Goal: Register for event/course

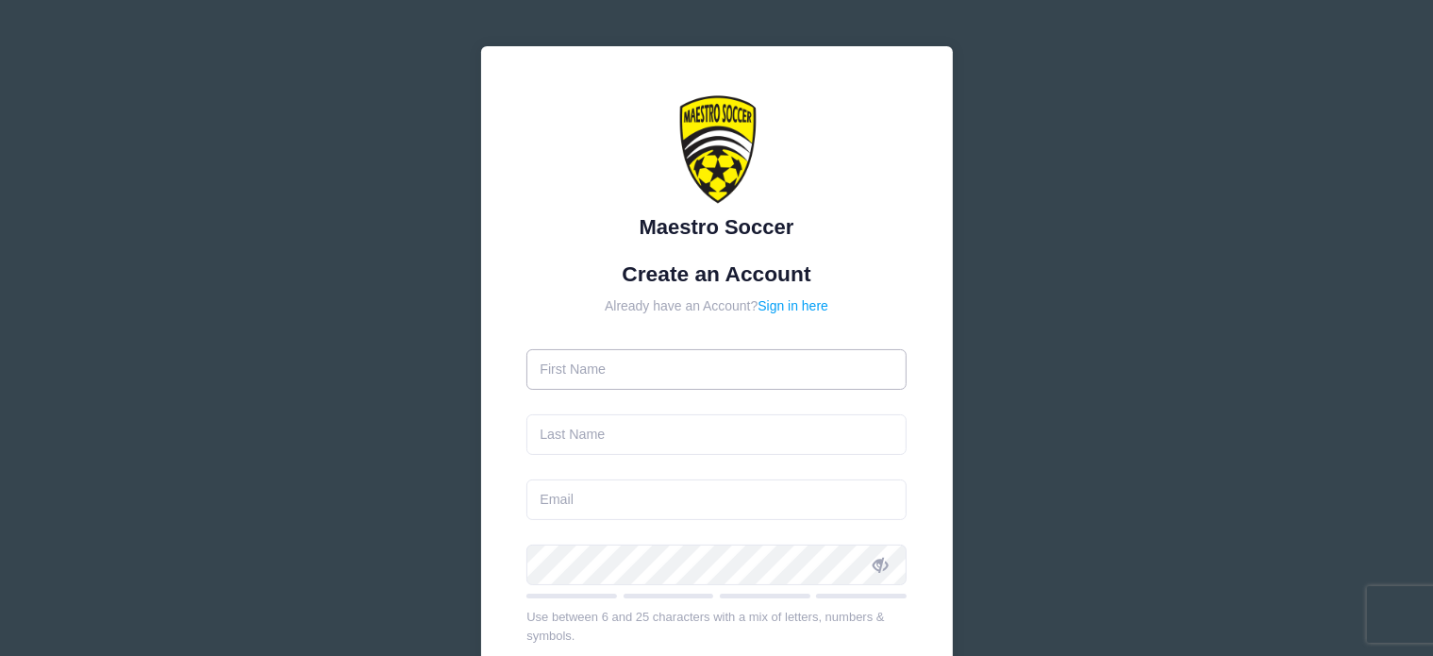
click at [661, 371] on input "text" at bounding box center [717, 369] width 380 height 41
type input "[PERSON_NAME]"
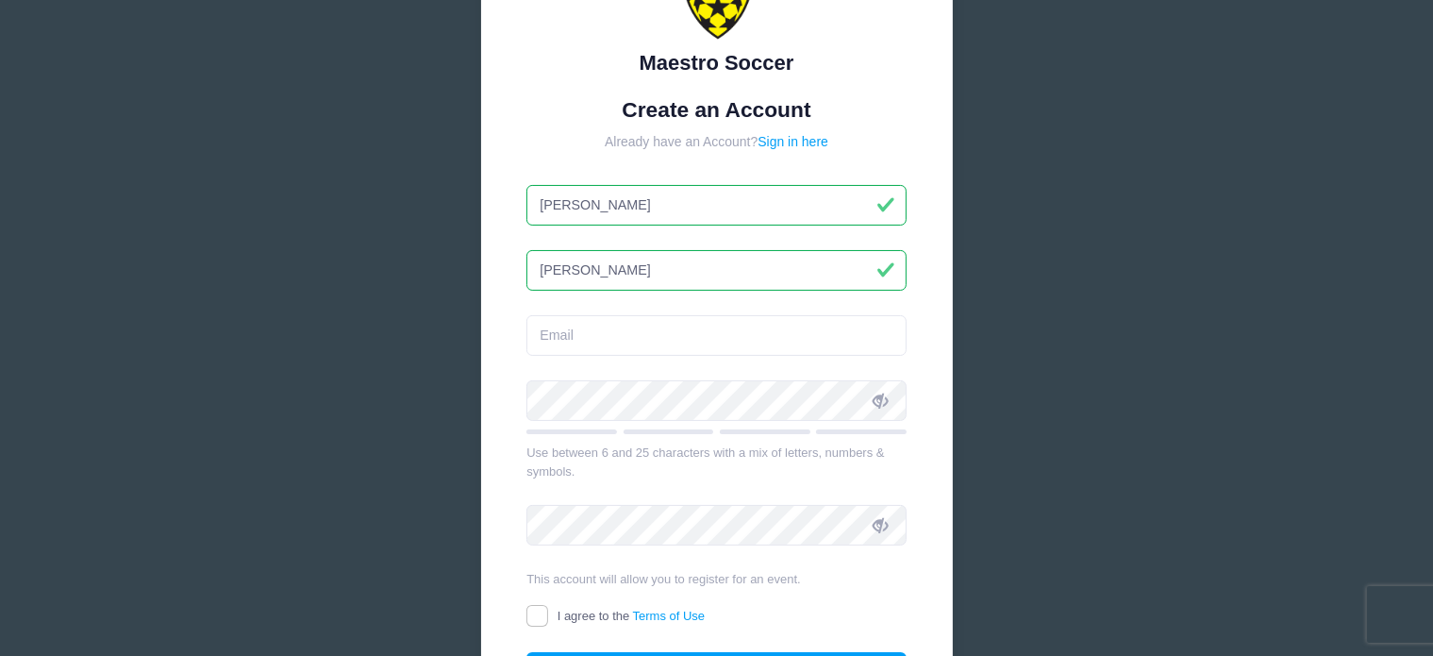
scroll to position [189, 0]
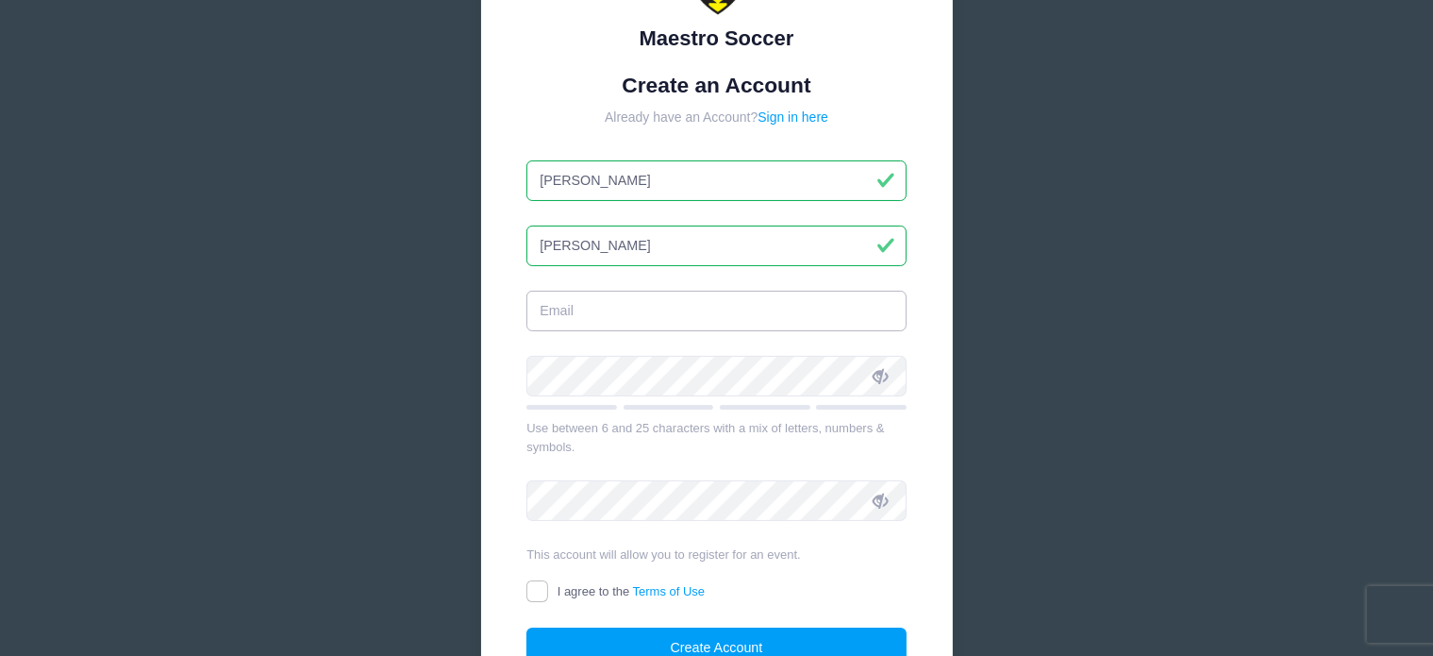
click at [668, 305] on input "email" at bounding box center [717, 311] width 380 height 41
click at [635, 312] on input "email" at bounding box center [717, 311] width 380 height 41
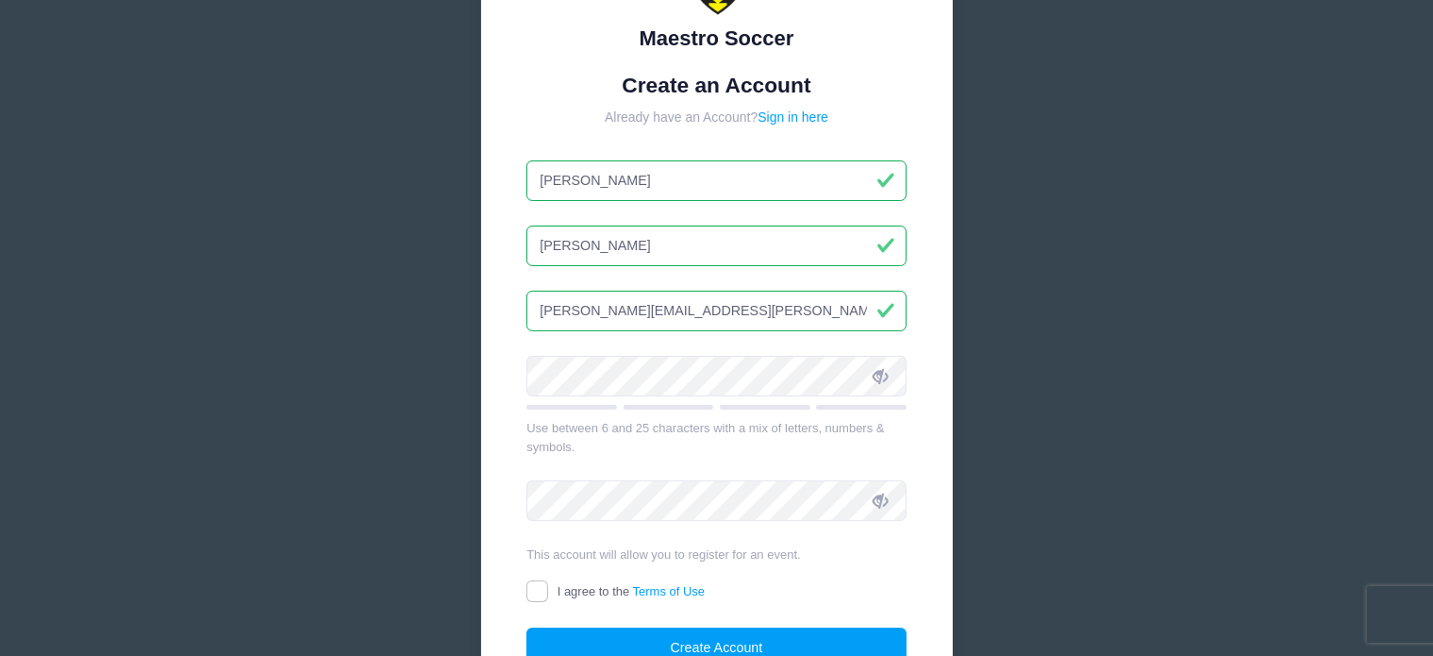
type input "[PERSON_NAME][EMAIL_ADDRESS][PERSON_NAME][DOMAIN_NAME]"
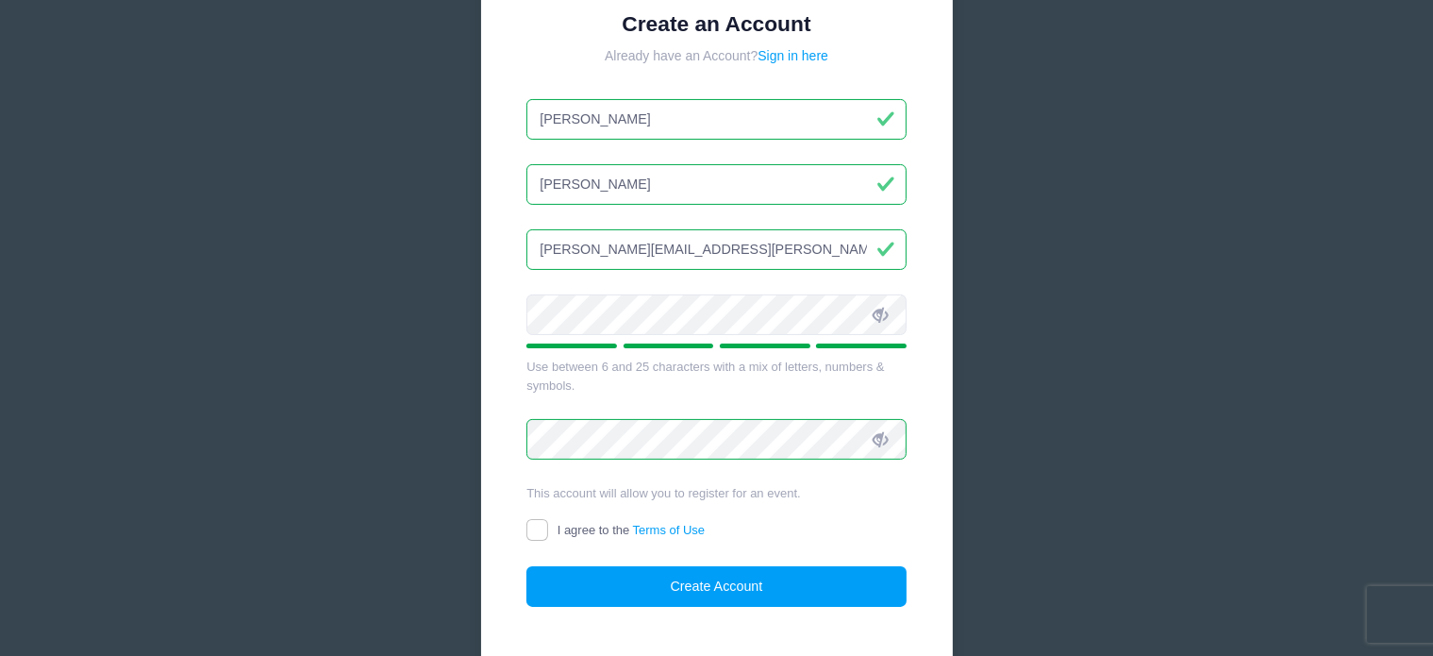
scroll to position [368, 0]
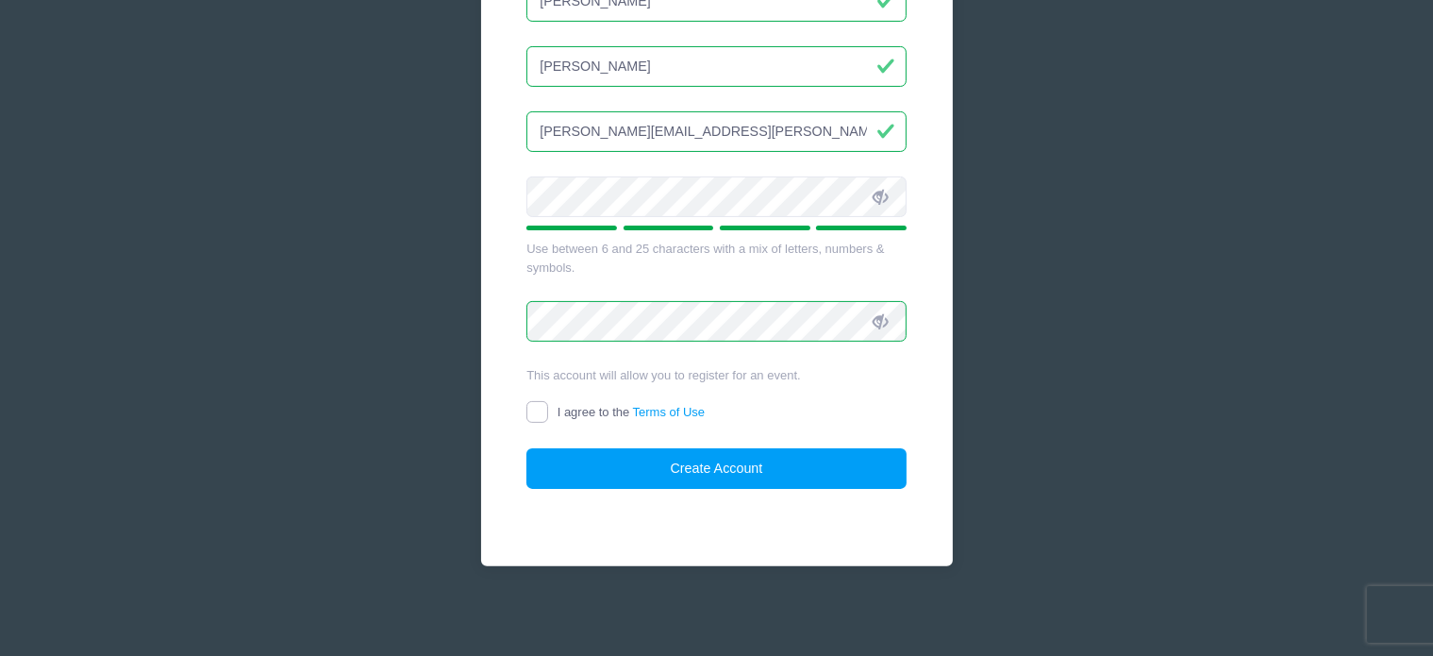
click at [545, 410] on input "I agree to the Terms of Use" at bounding box center [538, 412] width 22 height 22
checkbox input "true"
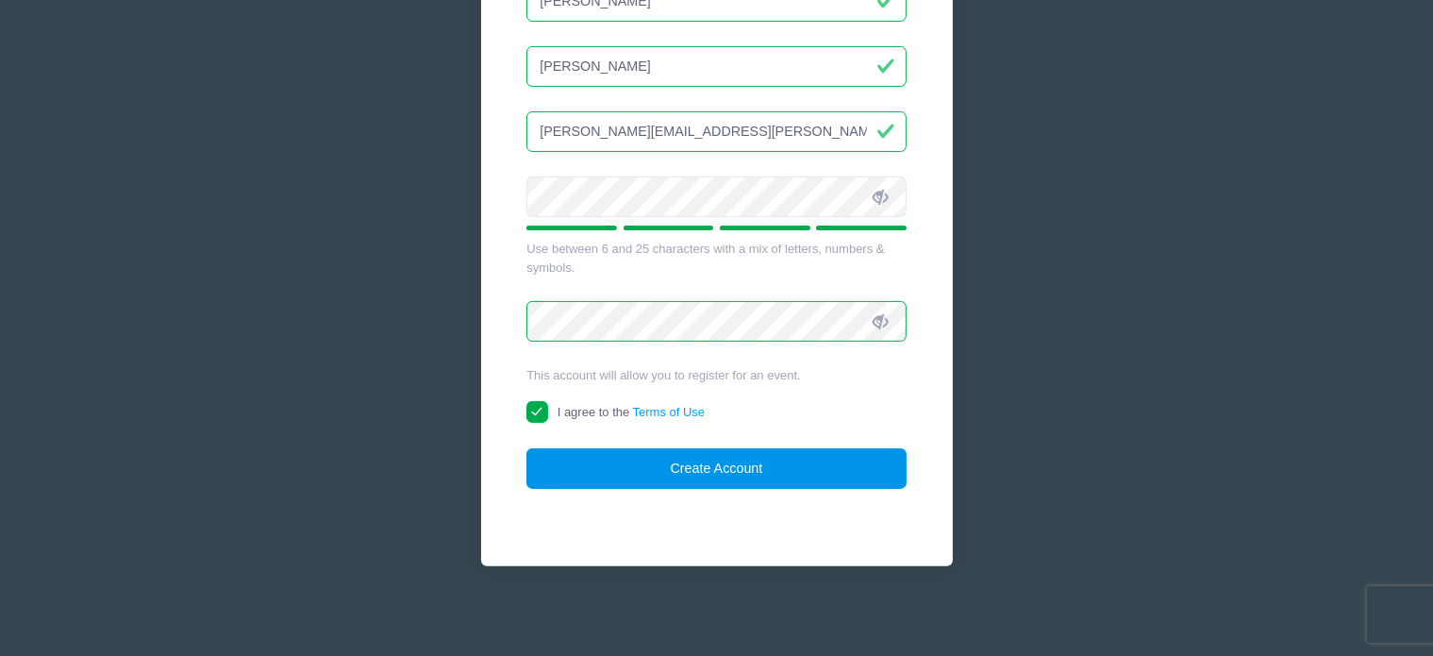
click at [812, 463] on button "Create Account" at bounding box center [717, 468] width 380 height 41
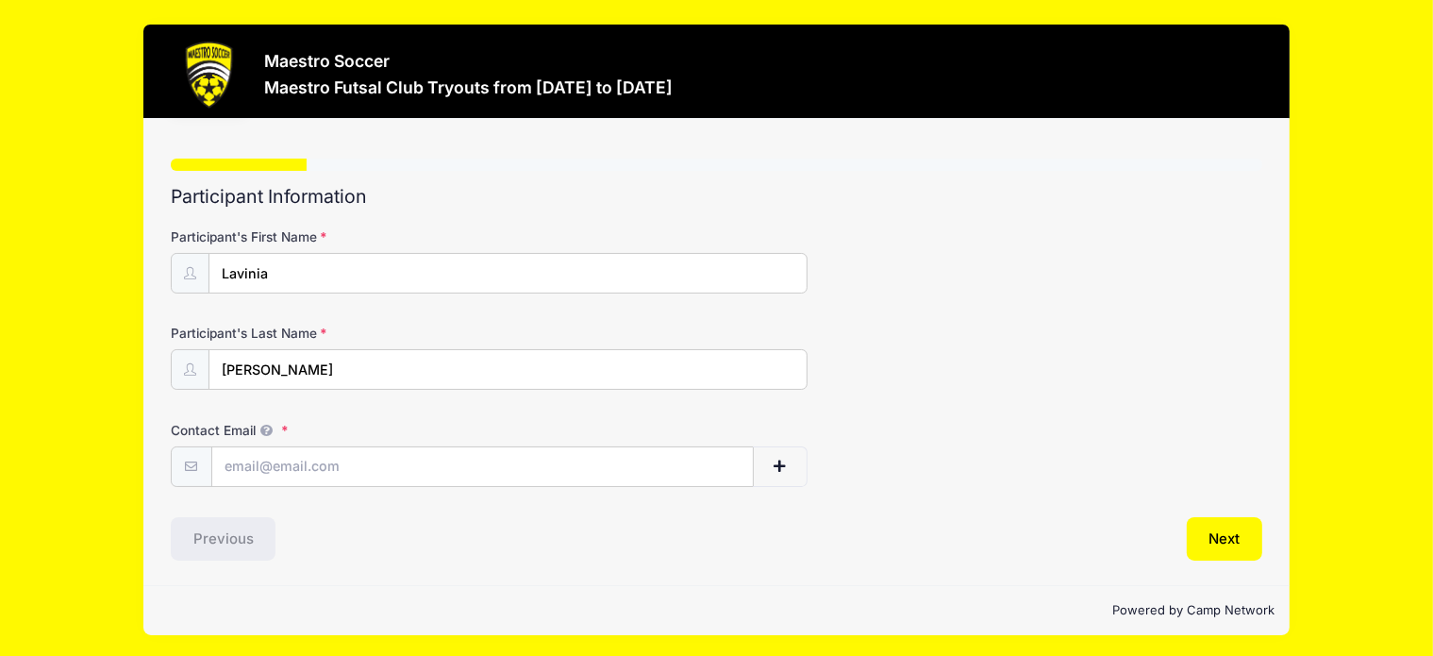
scroll to position [1, 0]
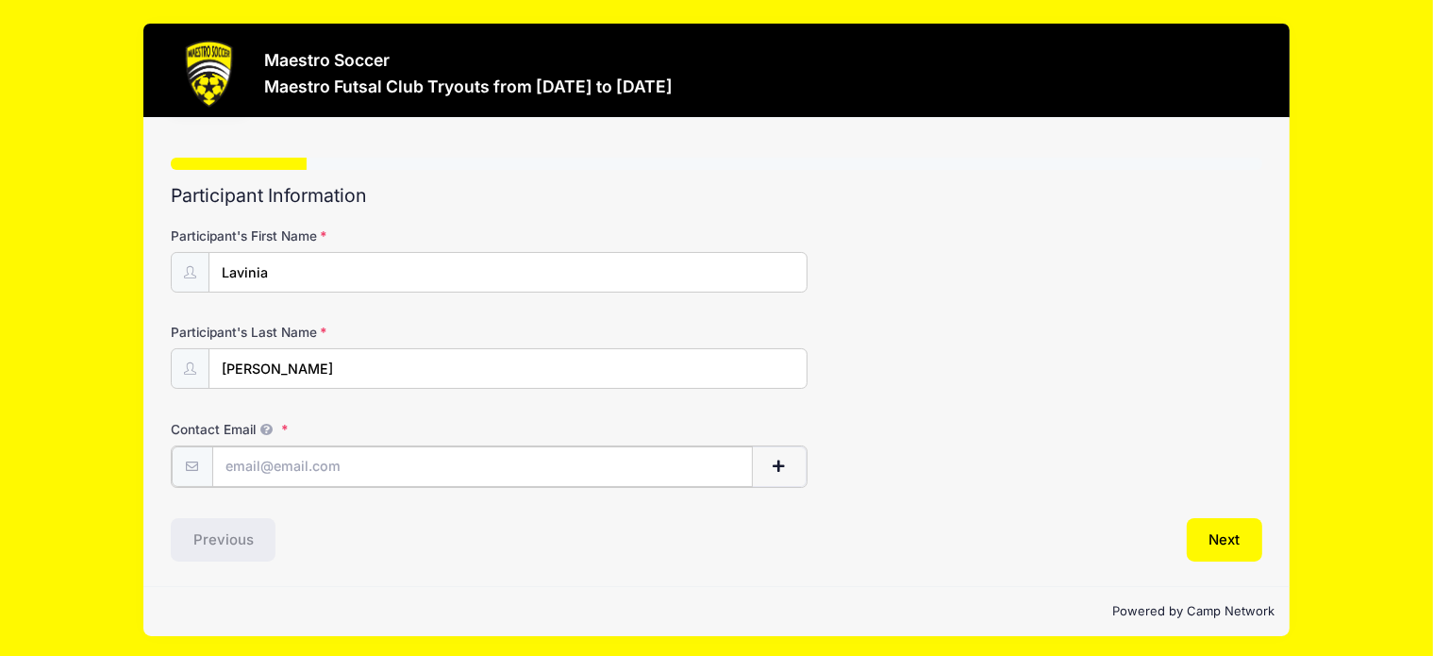
click at [439, 448] on input "Contact Email" at bounding box center [482, 466] width 541 height 41
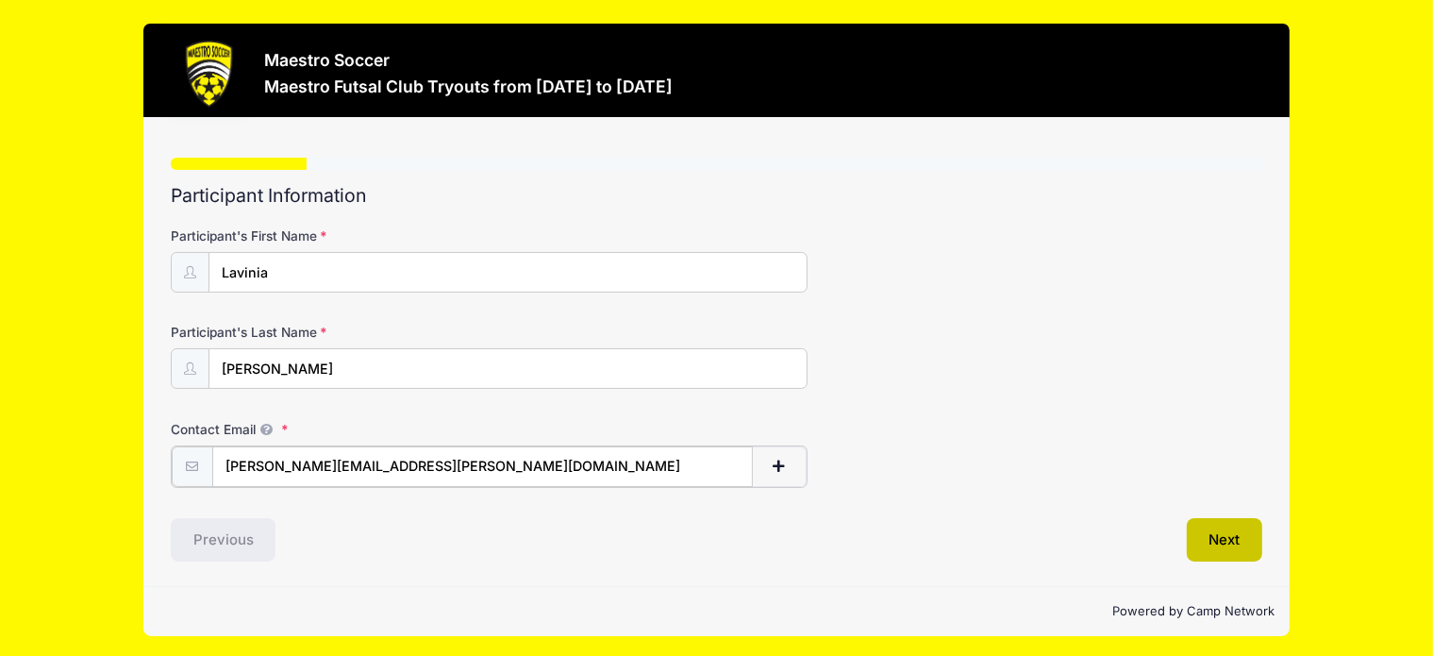
type input "[PERSON_NAME][EMAIL_ADDRESS][PERSON_NAME][DOMAIN_NAME]"
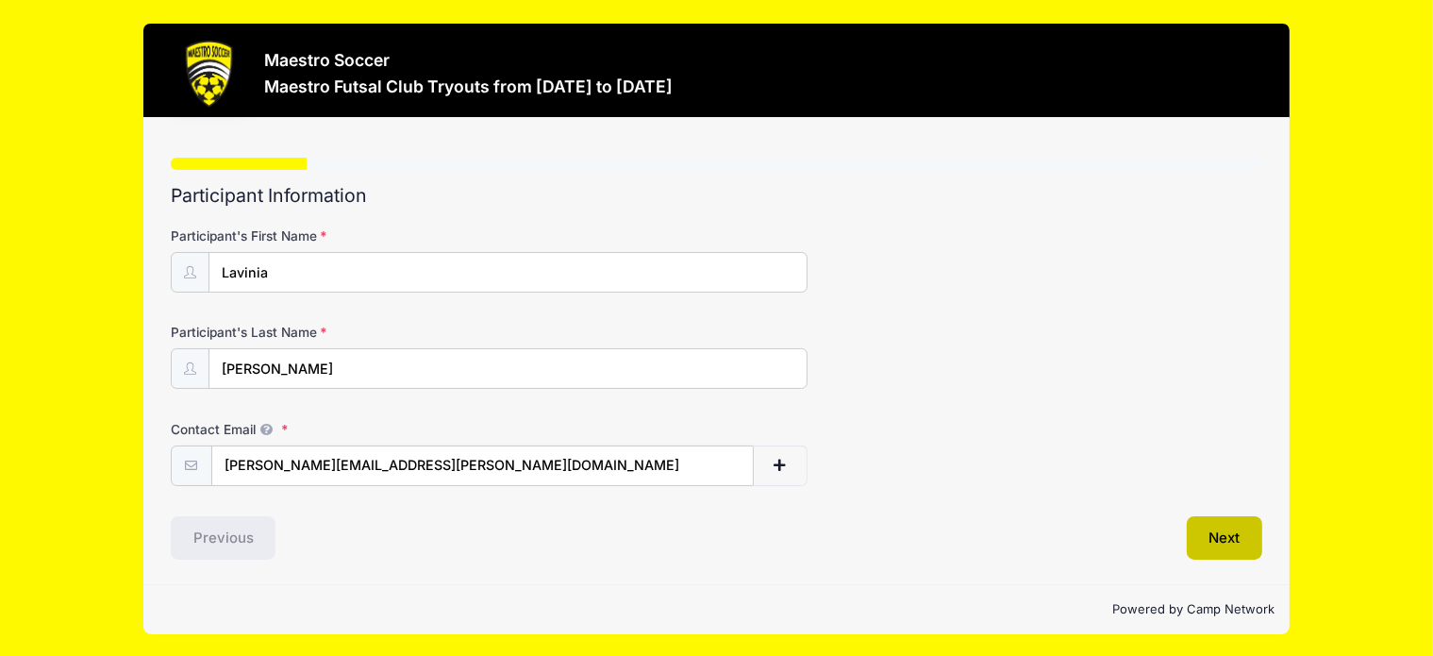
click at [1235, 539] on button "Next" at bounding box center [1225, 537] width 76 height 43
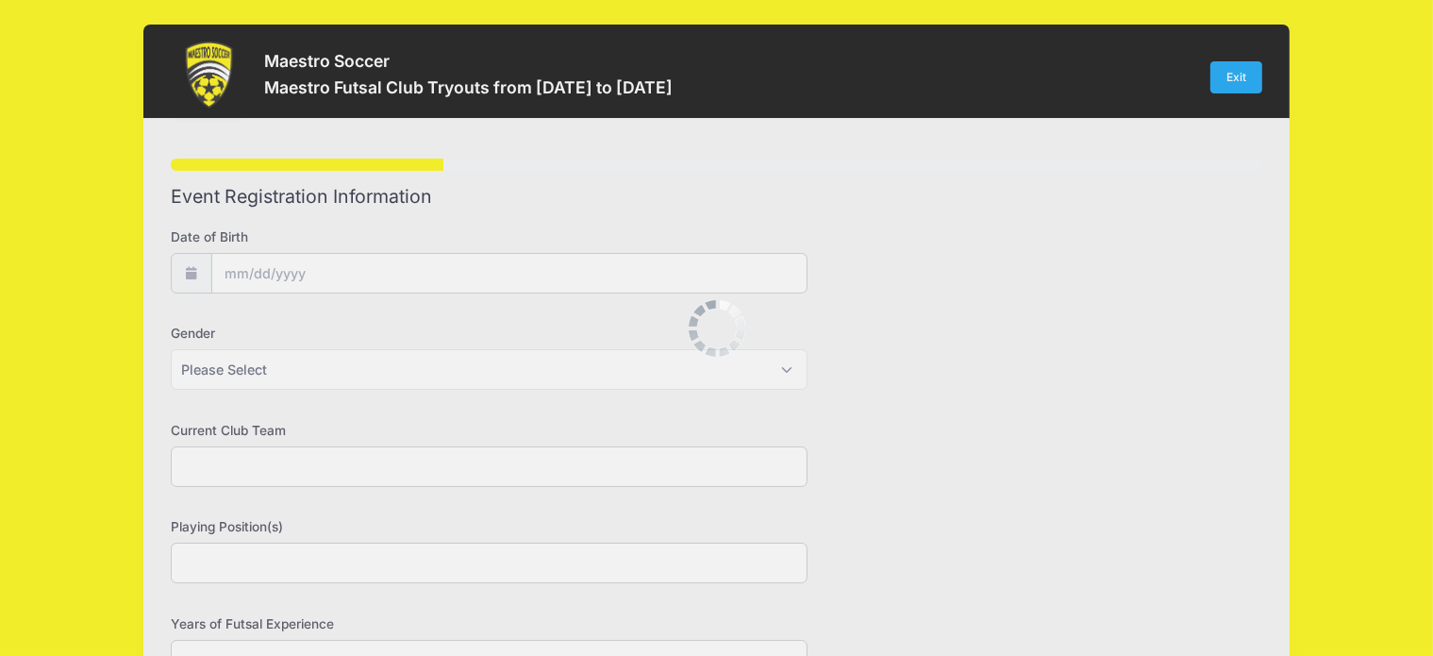
scroll to position [0, 0]
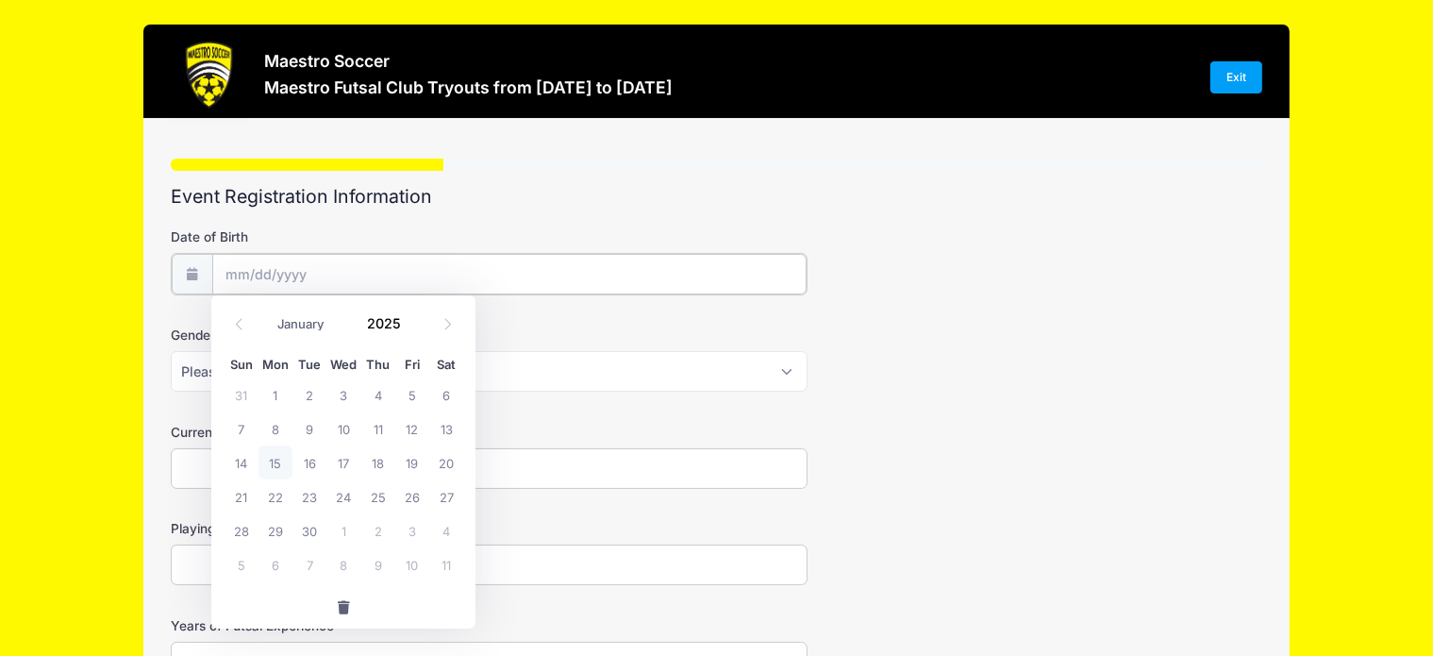
click at [449, 267] on input "Date of Birth" at bounding box center [509, 274] width 595 height 41
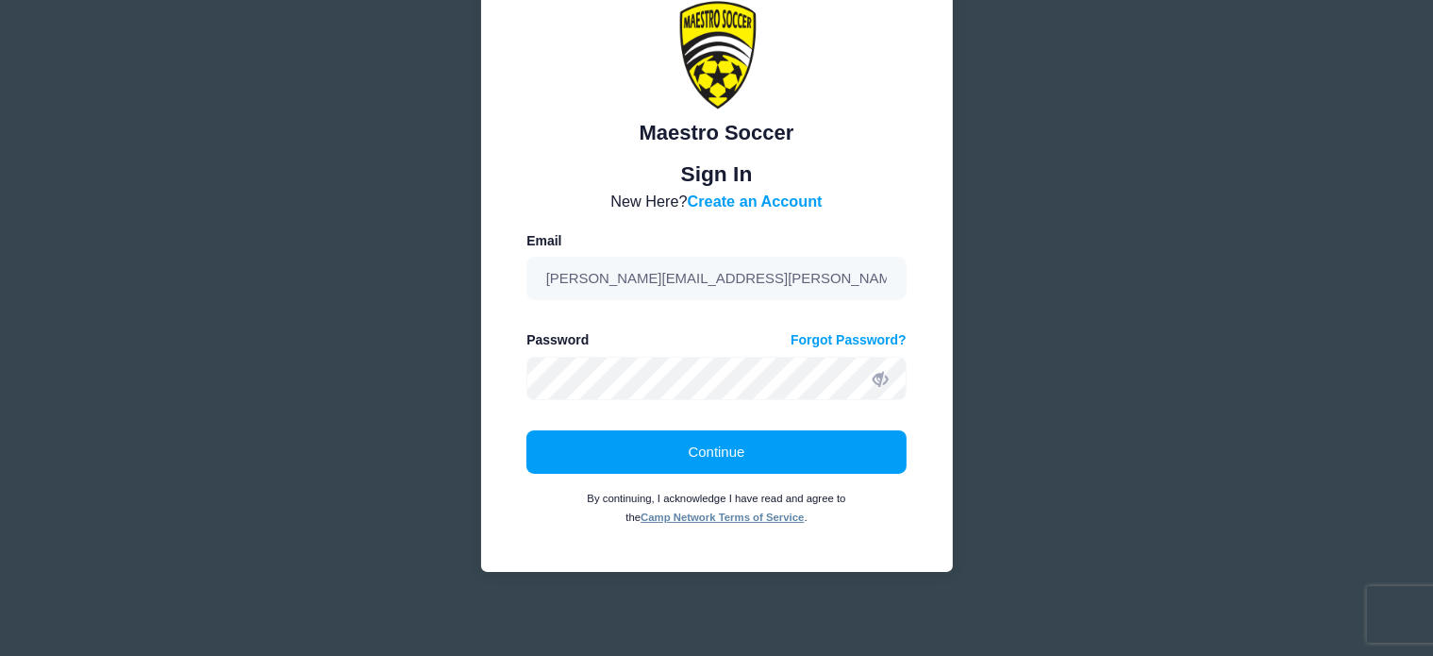
scroll to position [94, 0]
click at [527, 430] on button "Continue" at bounding box center [717, 451] width 380 height 43
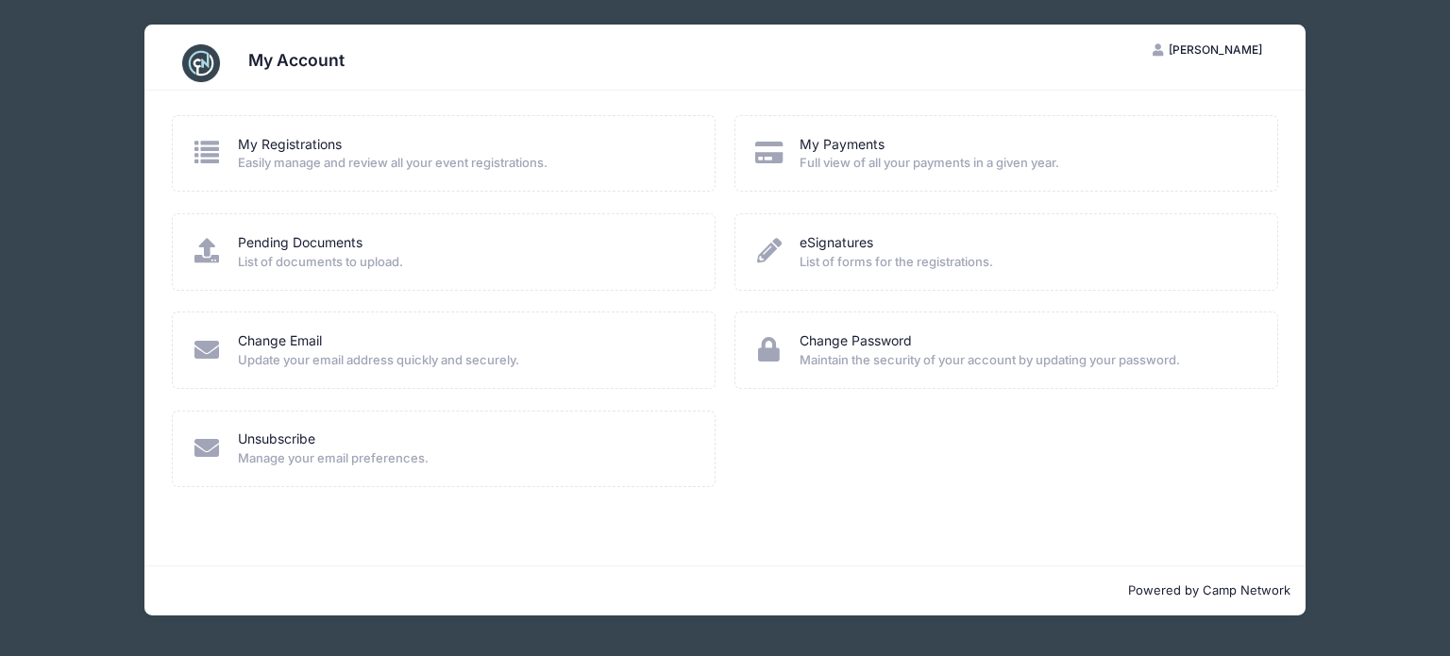
click at [338, 155] on span "Easily manage and review all your event registrations." at bounding box center [464, 163] width 453 height 19
click at [273, 159] on span "Easily manage and review all your event registrations." at bounding box center [464, 163] width 453 height 19
click at [197, 151] on icon at bounding box center [207, 152] width 31 height 25
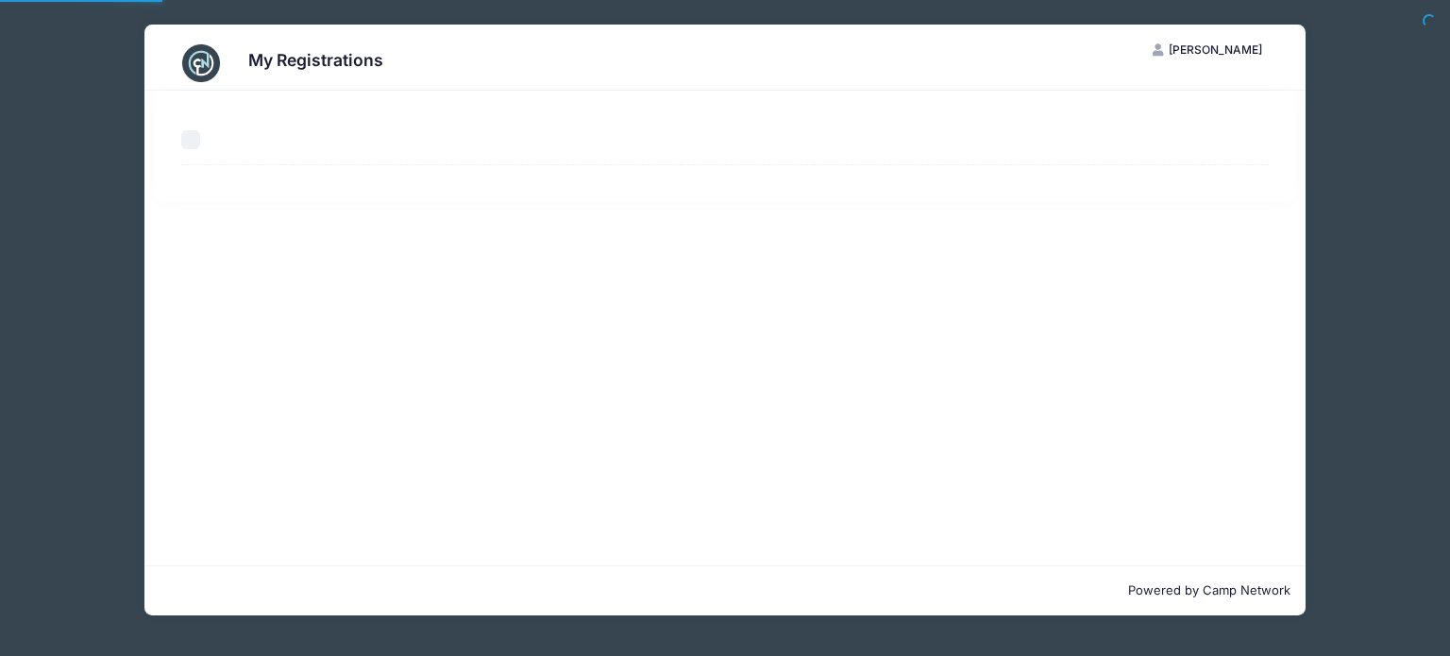
click at [200, 147] on th "Select All" at bounding box center [236, 140] width 110 height 50
select select "50"
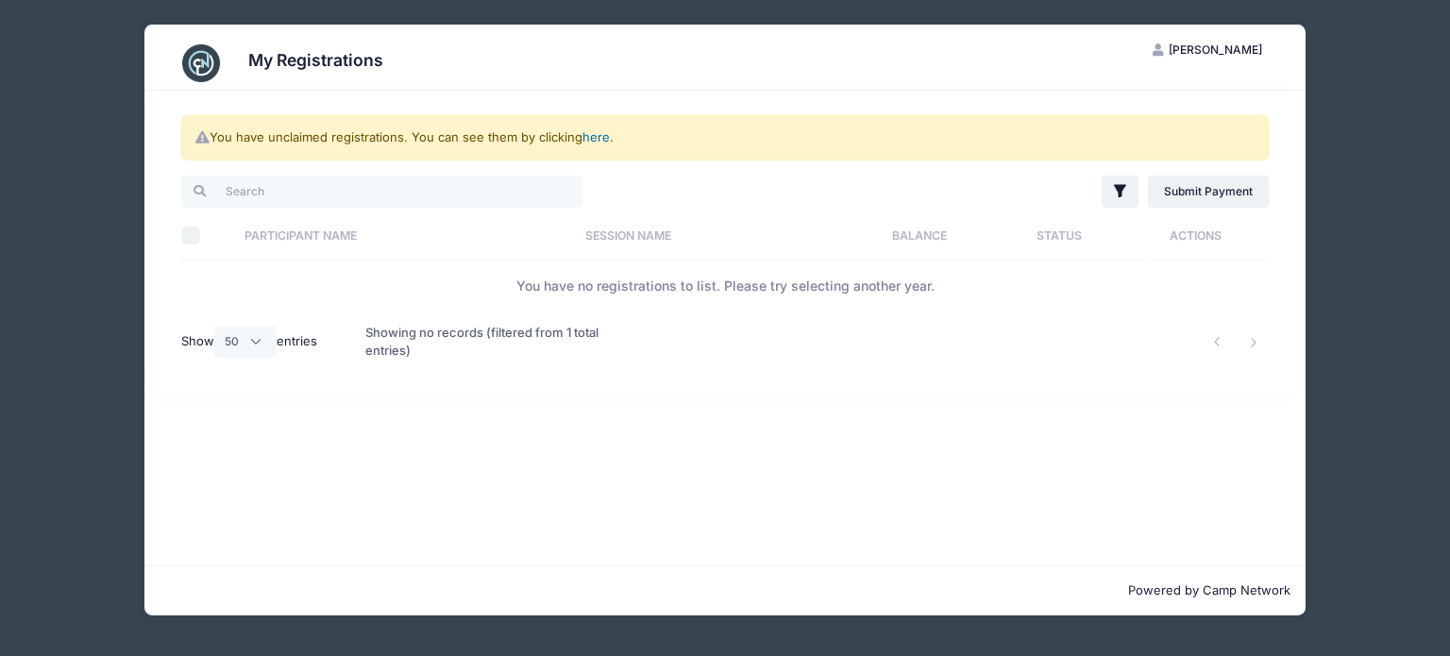
click at [599, 131] on link "here" at bounding box center [595, 136] width 27 height 15
click at [596, 137] on link "here" at bounding box center [595, 136] width 27 height 15
click at [1247, 47] on span "Mary Storella" at bounding box center [1214, 49] width 93 height 14
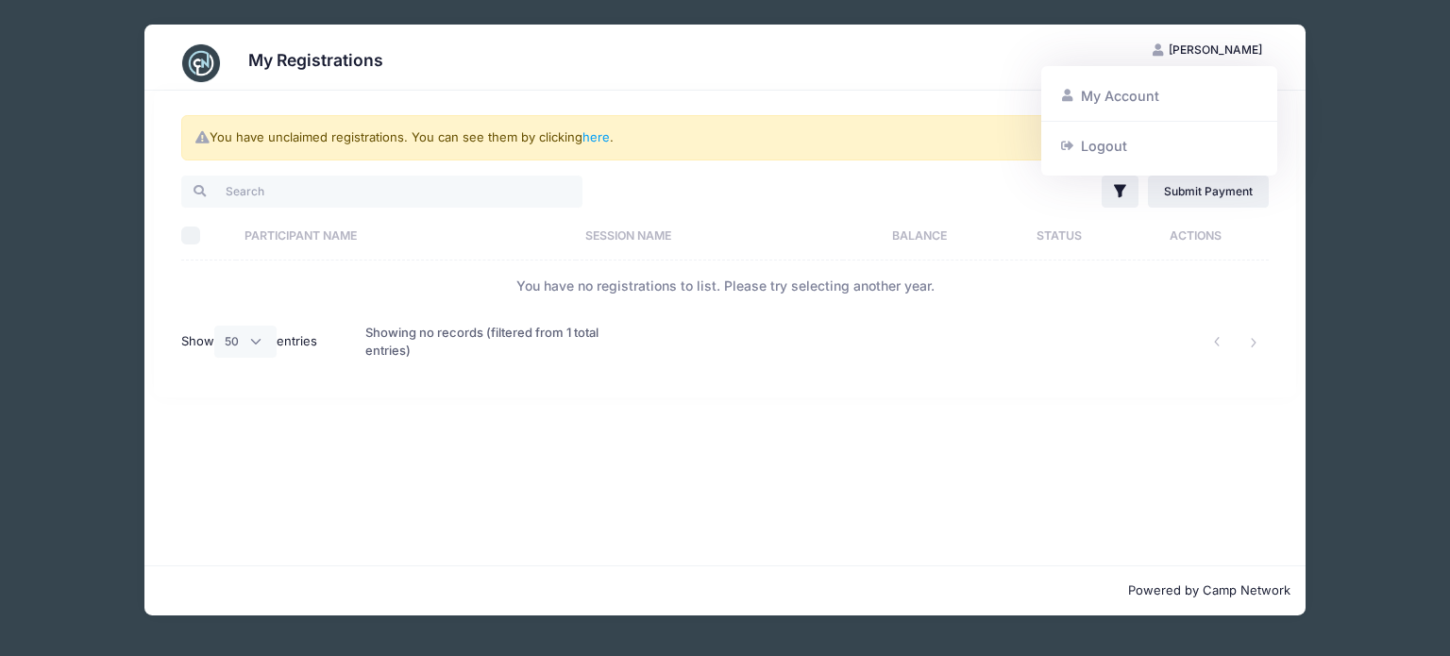
drag, startPoint x: 1247, startPoint y: 47, endPoint x: 1316, endPoint y: 368, distance: 328.2
click at [1316, 368] on div "My Registrations MS Mary Storella My Account Logout You have unclaimed registra…" at bounding box center [724, 320] width 1393 height 640
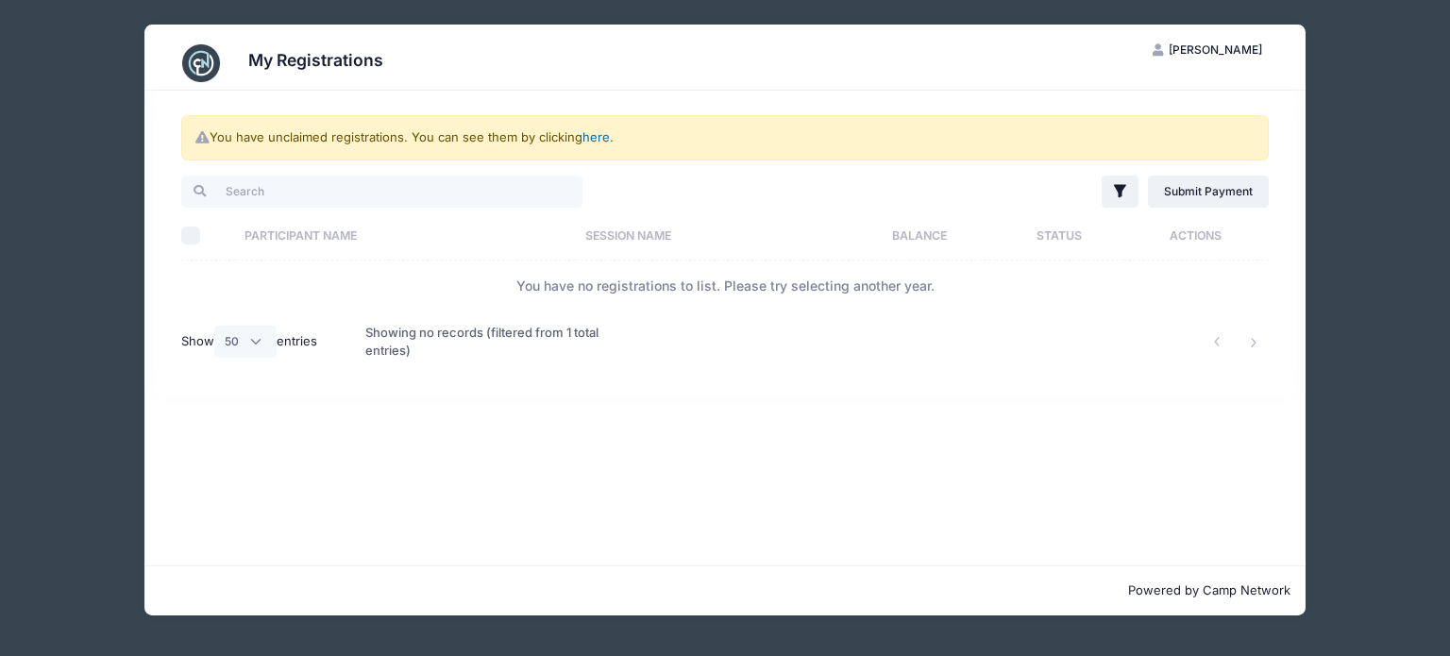
click at [604, 135] on link "here" at bounding box center [595, 136] width 27 height 15
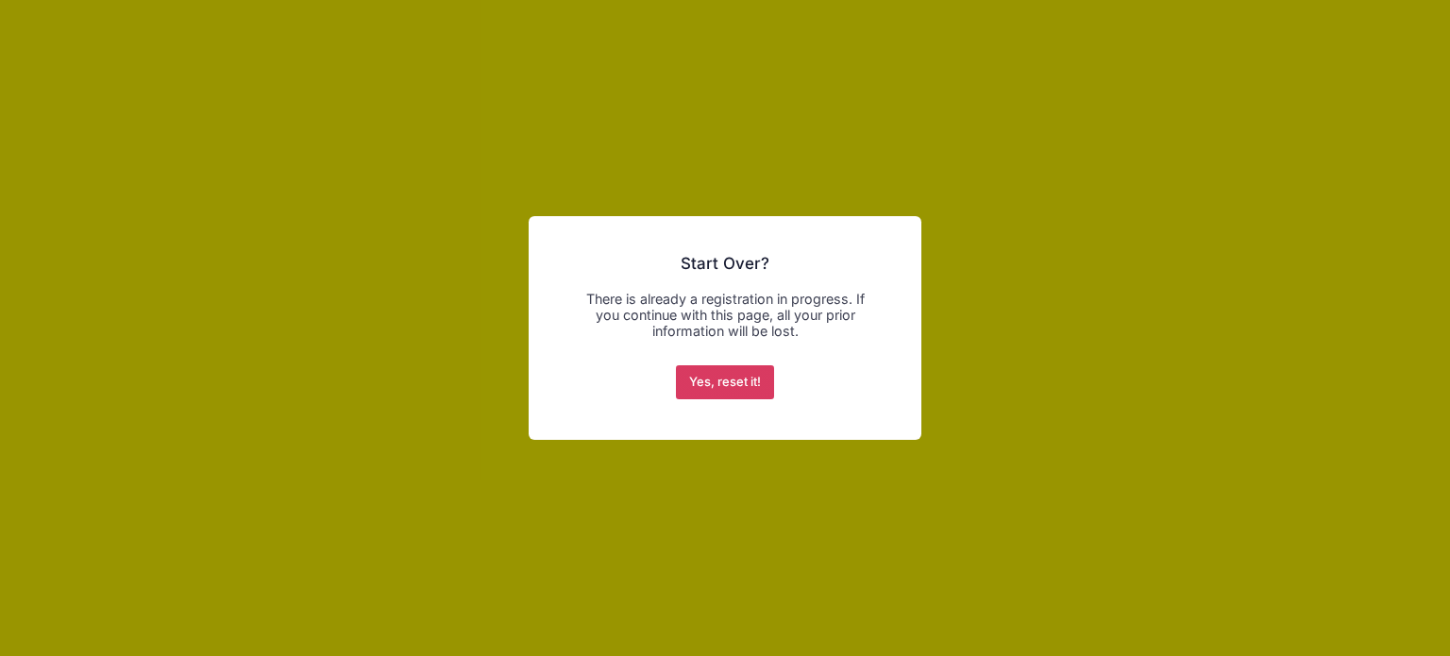
click at [725, 377] on button "Yes, reset it!" at bounding box center [725, 382] width 99 height 34
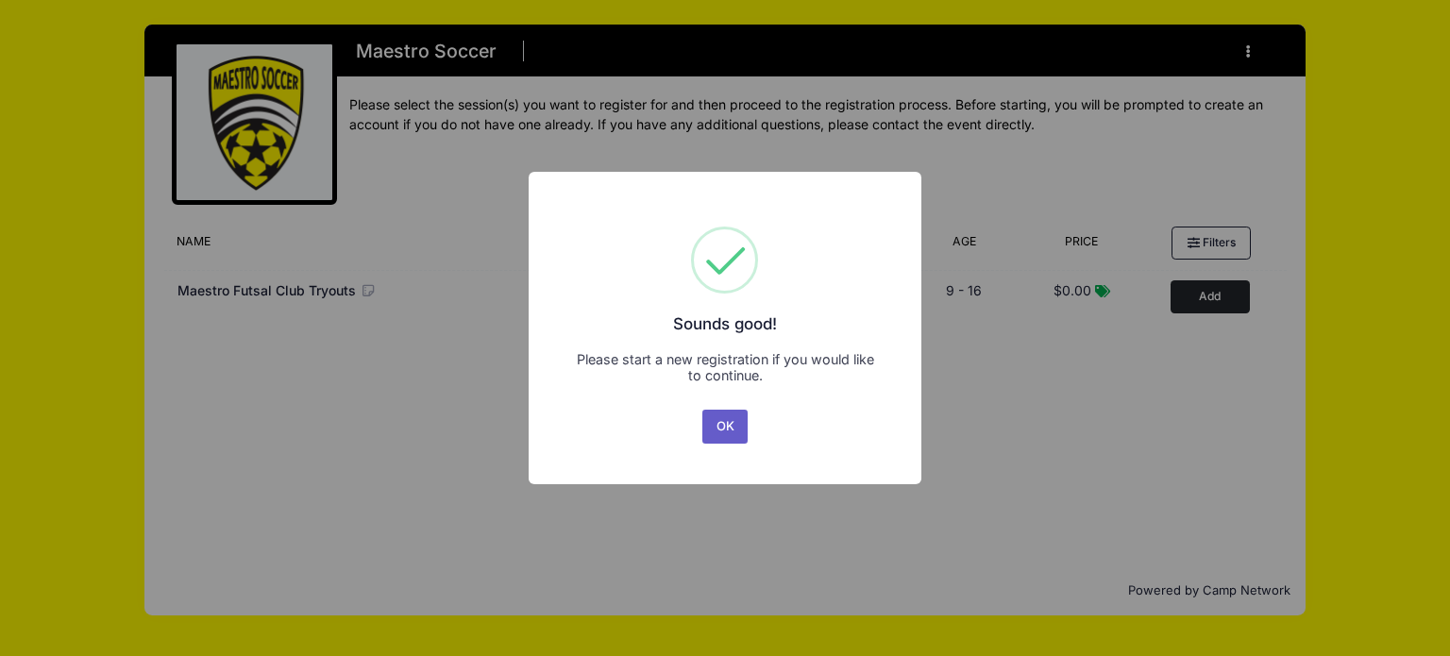
click at [727, 432] on button "OK" at bounding box center [724, 427] width 45 height 34
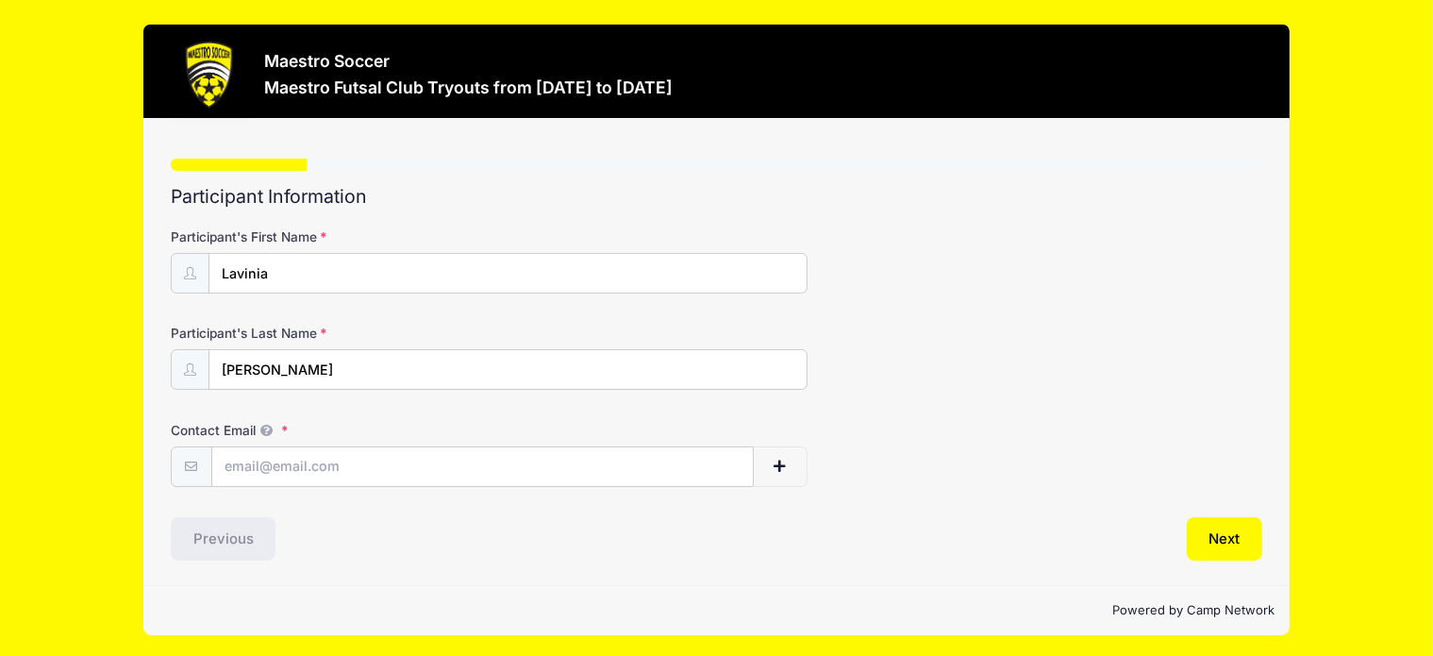
scroll to position [1, 0]
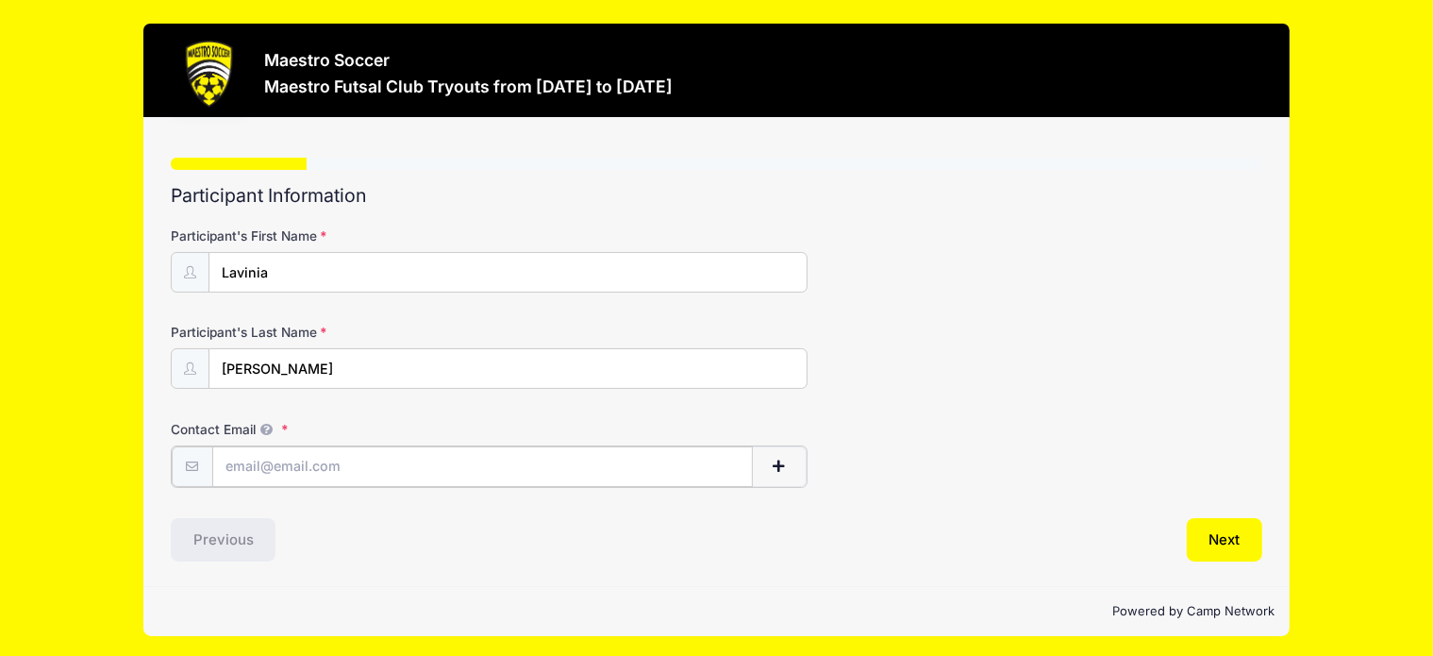
click at [525, 460] on input "Contact Email" at bounding box center [482, 466] width 541 height 41
type input "[PERSON_NAME][EMAIL_ADDRESS][PERSON_NAME][DOMAIN_NAME]"
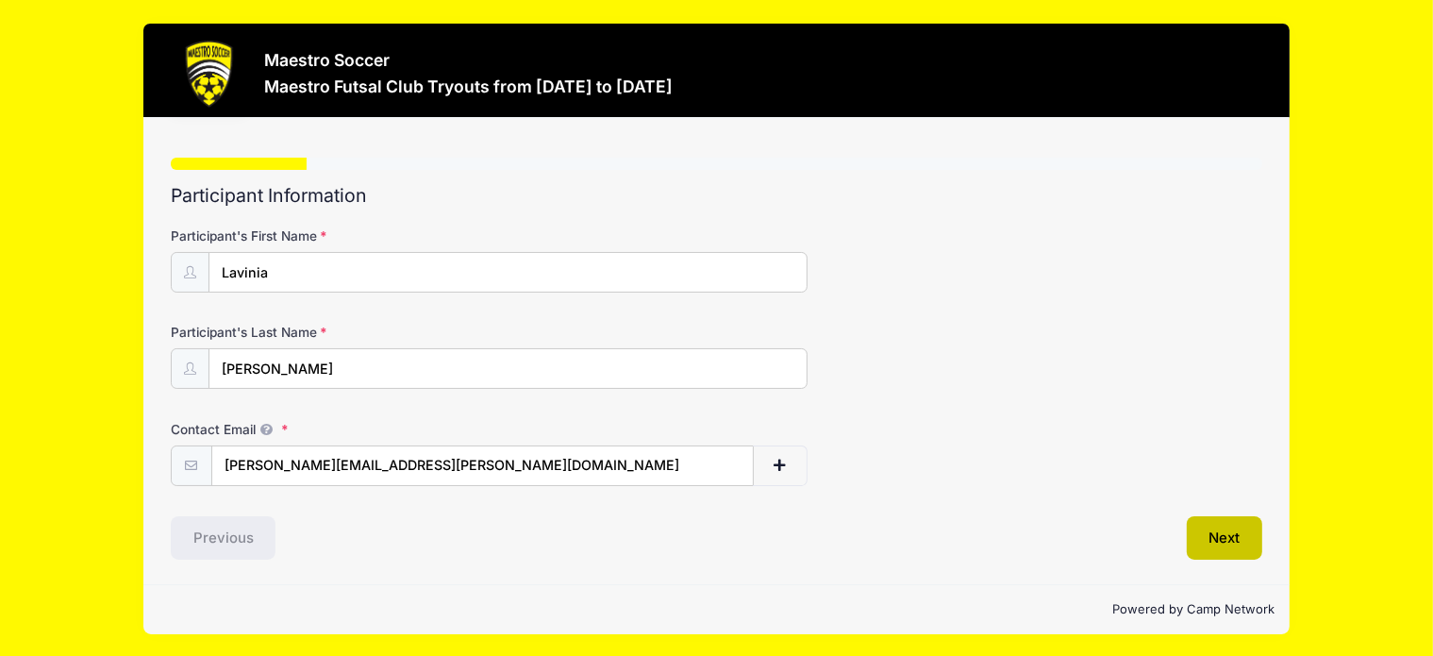
click at [1227, 535] on button "Next" at bounding box center [1225, 537] width 76 height 43
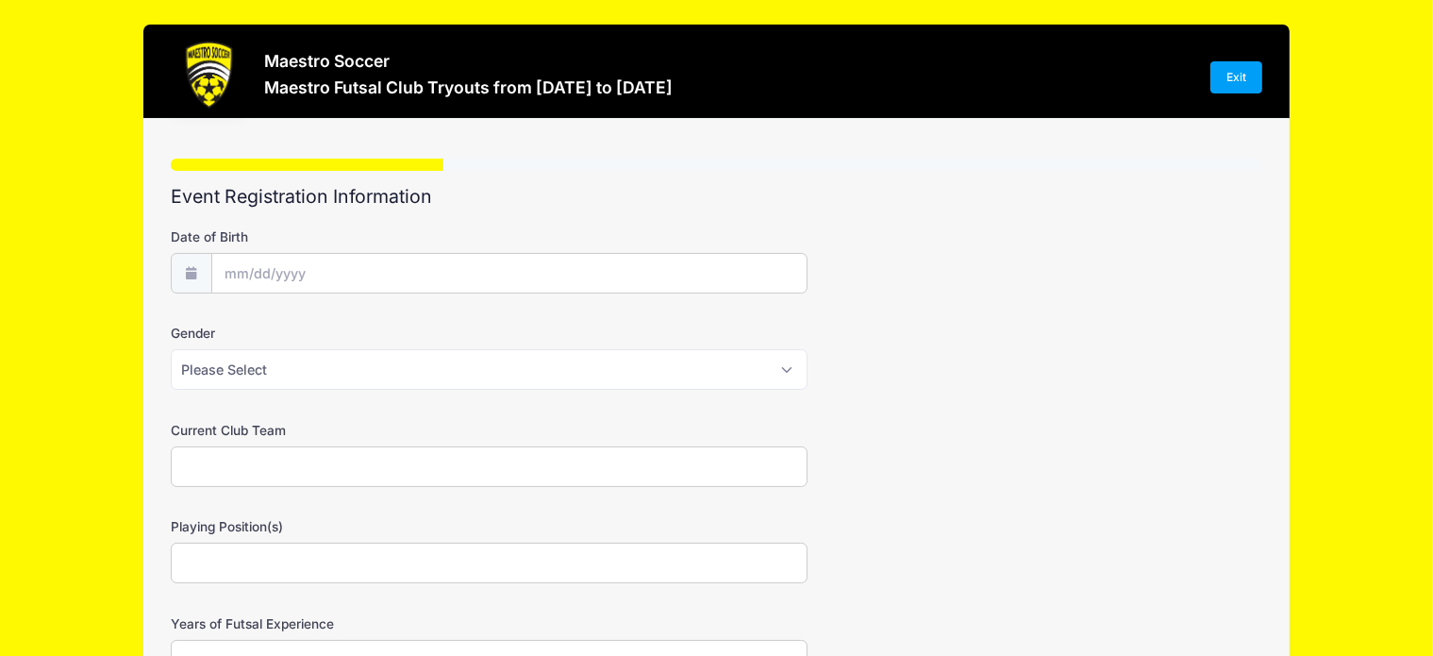
scroll to position [0, 0]
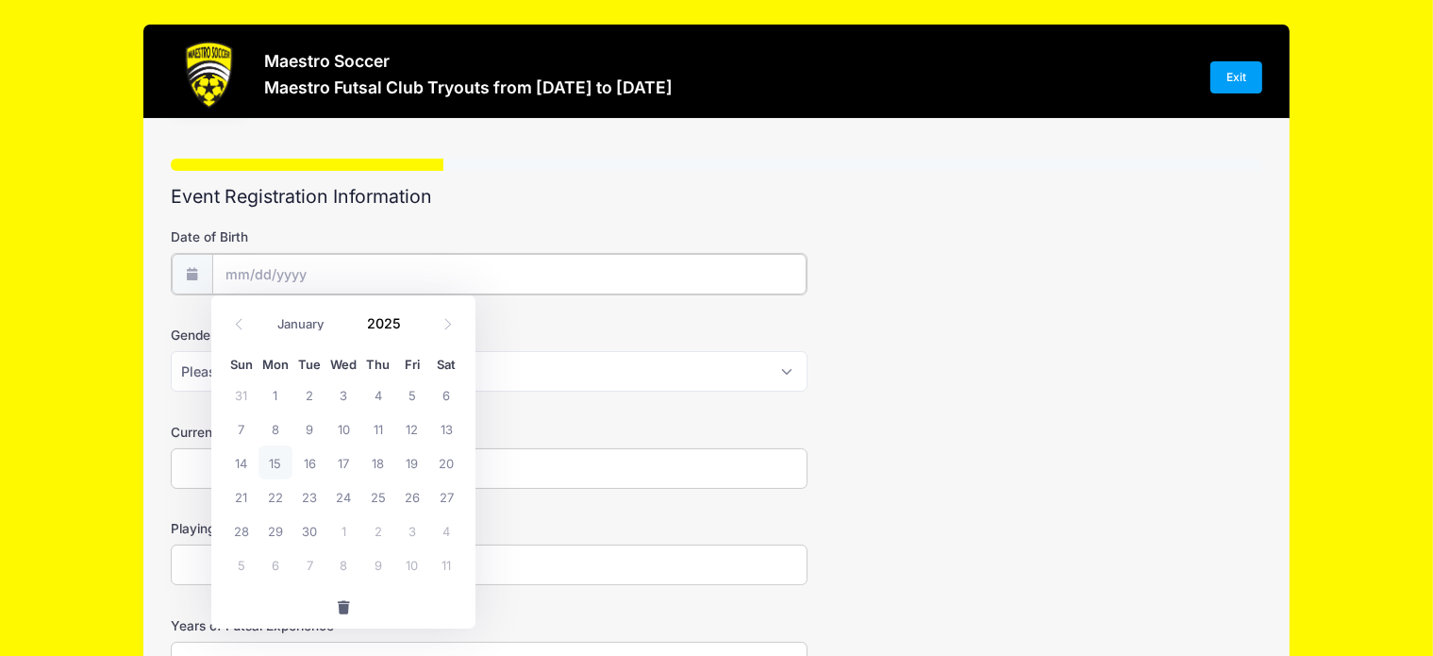
click at [281, 263] on input "Date of Birth" at bounding box center [509, 274] width 595 height 41
click at [411, 327] on span at bounding box center [412, 330] width 13 height 14
click at [412, 328] on span at bounding box center [412, 330] width 13 height 14
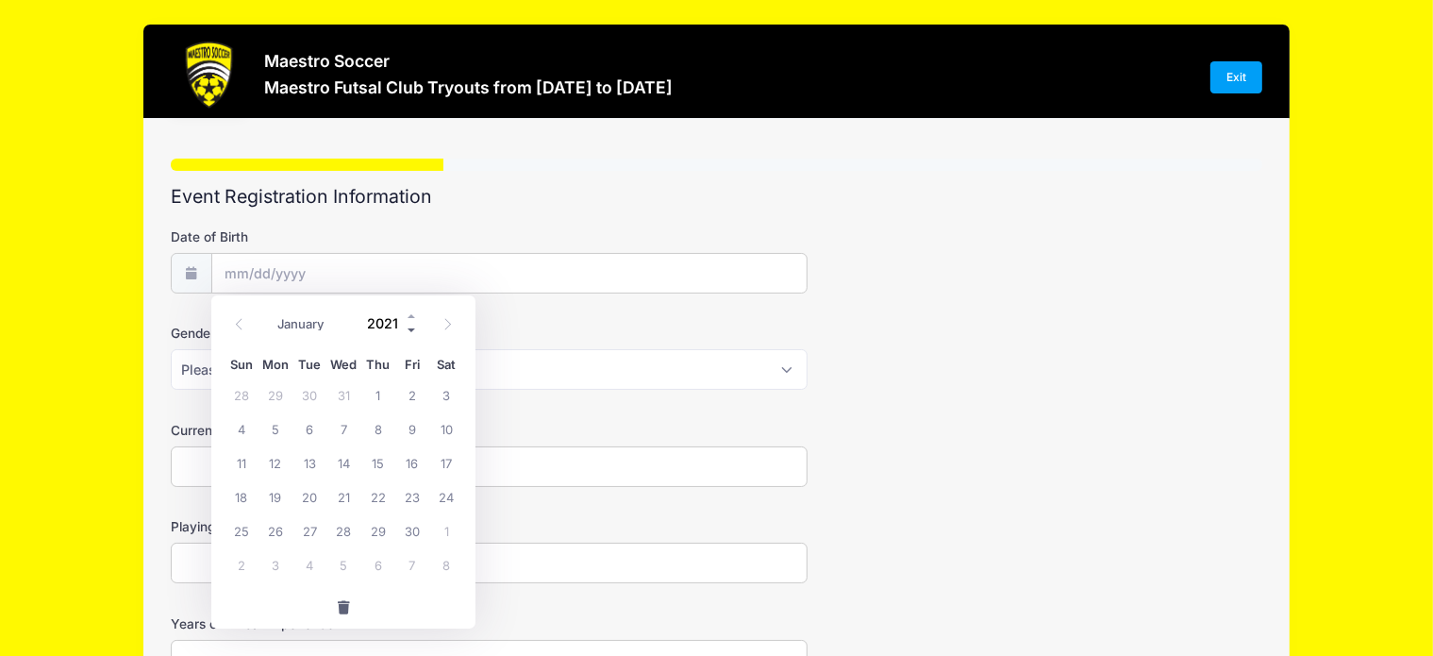
click at [412, 328] on span at bounding box center [412, 330] width 13 height 14
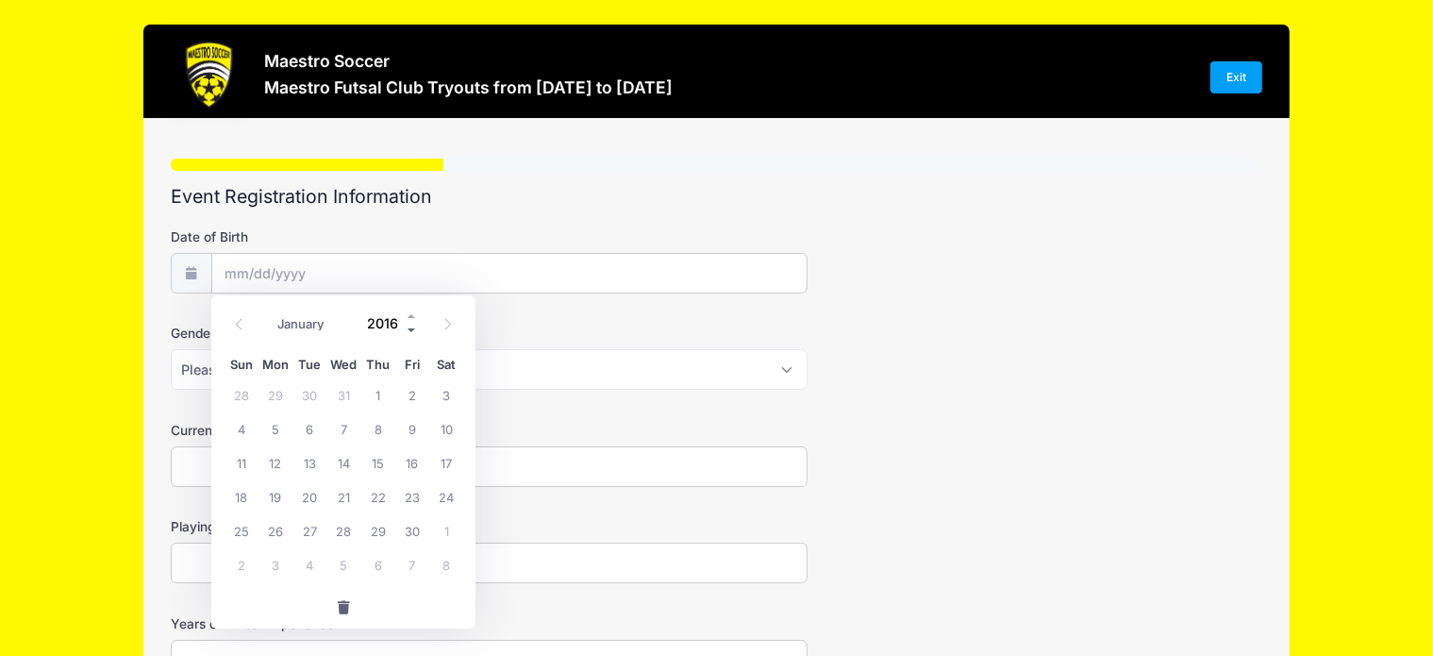
click at [412, 328] on span at bounding box center [412, 330] width 13 height 14
click at [412, 327] on span at bounding box center [412, 330] width 13 height 14
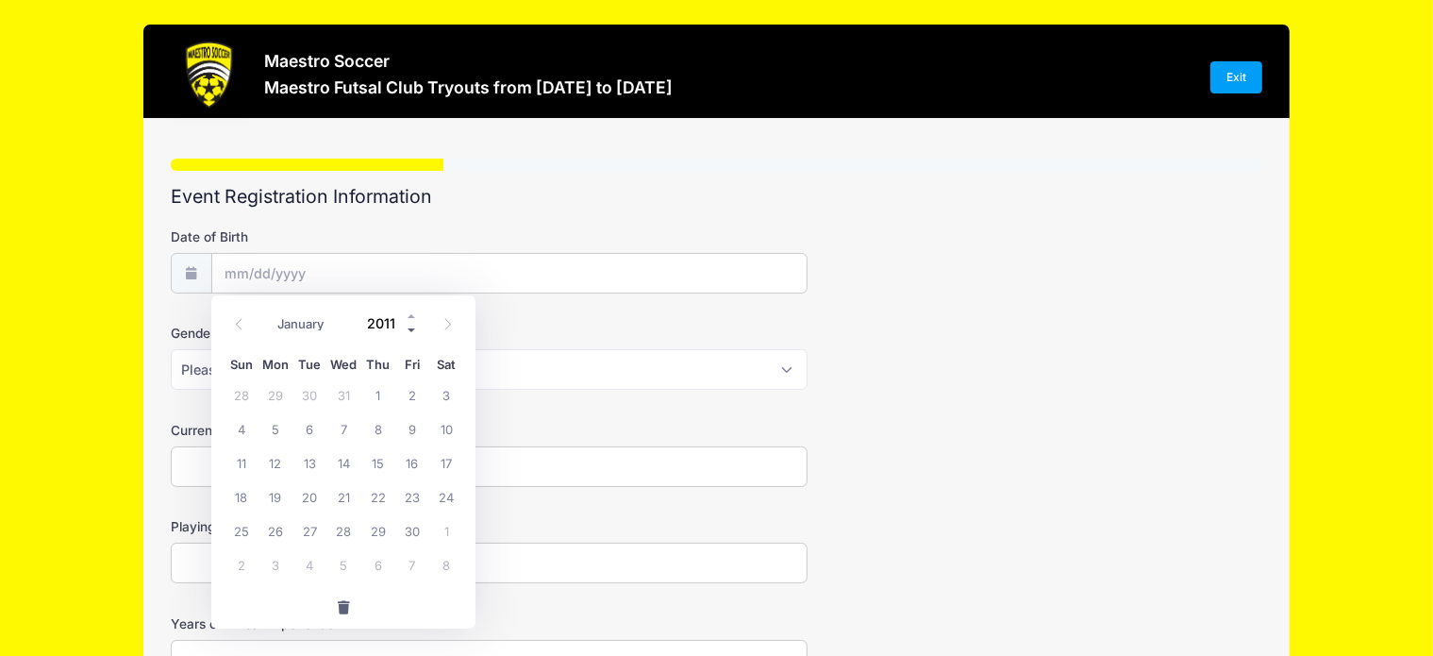
click at [412, 327] on span at bounding box center [412, 330] width 13 height 14
type input "2010"
click at [326, 321] on select "January February March April May June July August September October November De…" at bounding box center [310, 323] width 84 height 25
select select "10"
click at [268, 311] on select "January February March April May June July August September October November De…" at bounding box center [310, 323] width 84 height 25
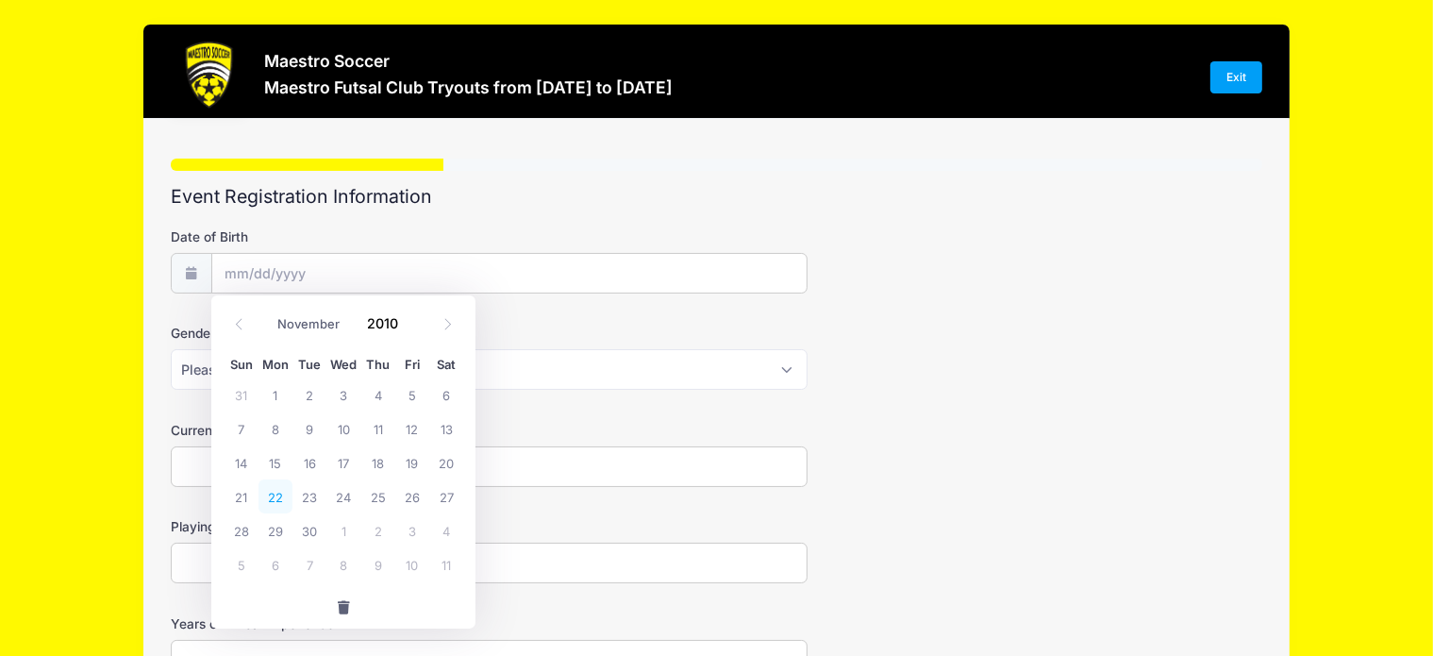
click at [277, 496] on span "22" at bounding box center [276, 496] width 34 height 34
type input "[DATE]"
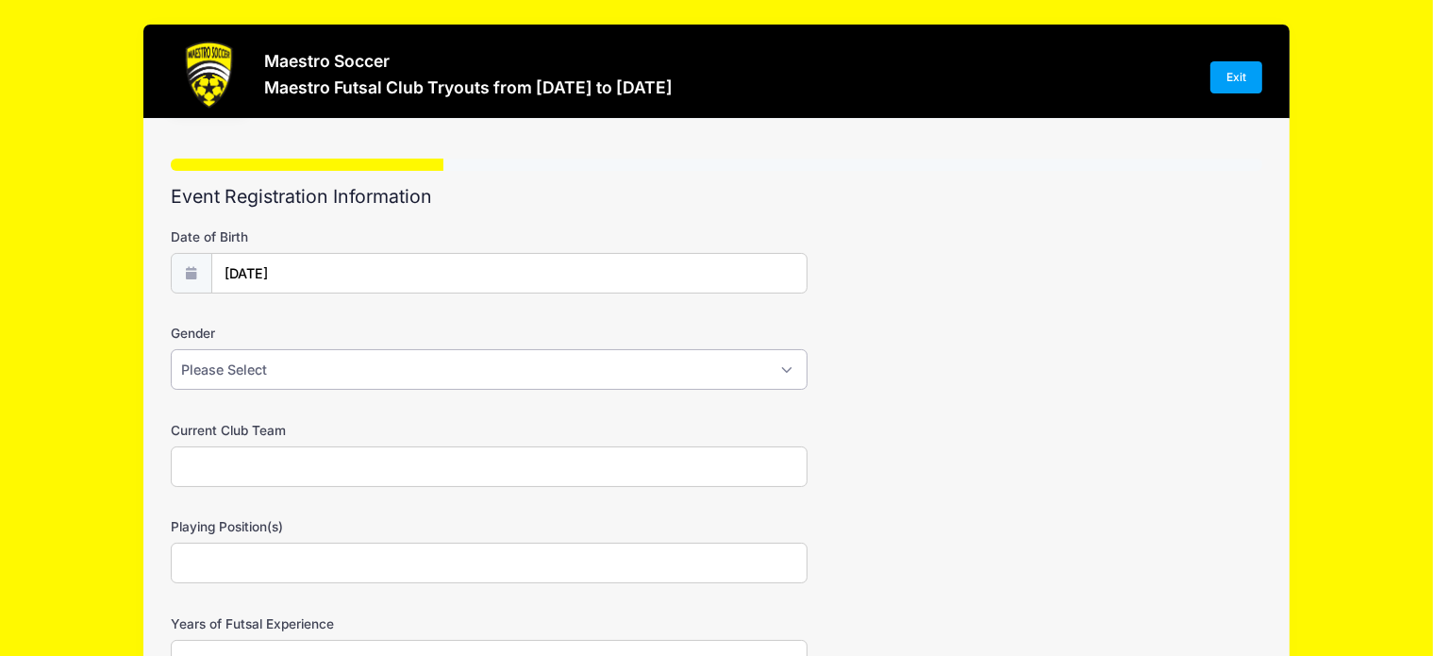
click at [791, 367] on select "Please Select Male Female Prefer not to say" at bounding box center [489, 369] width 637 height 41
select select "Female"
click at [171, 349] on select "Please Select Male Female Prefer not to say" at bounding box center [489, 369] width 637 height 41
click at [427, 463] on input "Current Club Team" at bounding box center [489, 466] width 637 height 41
type input "L"
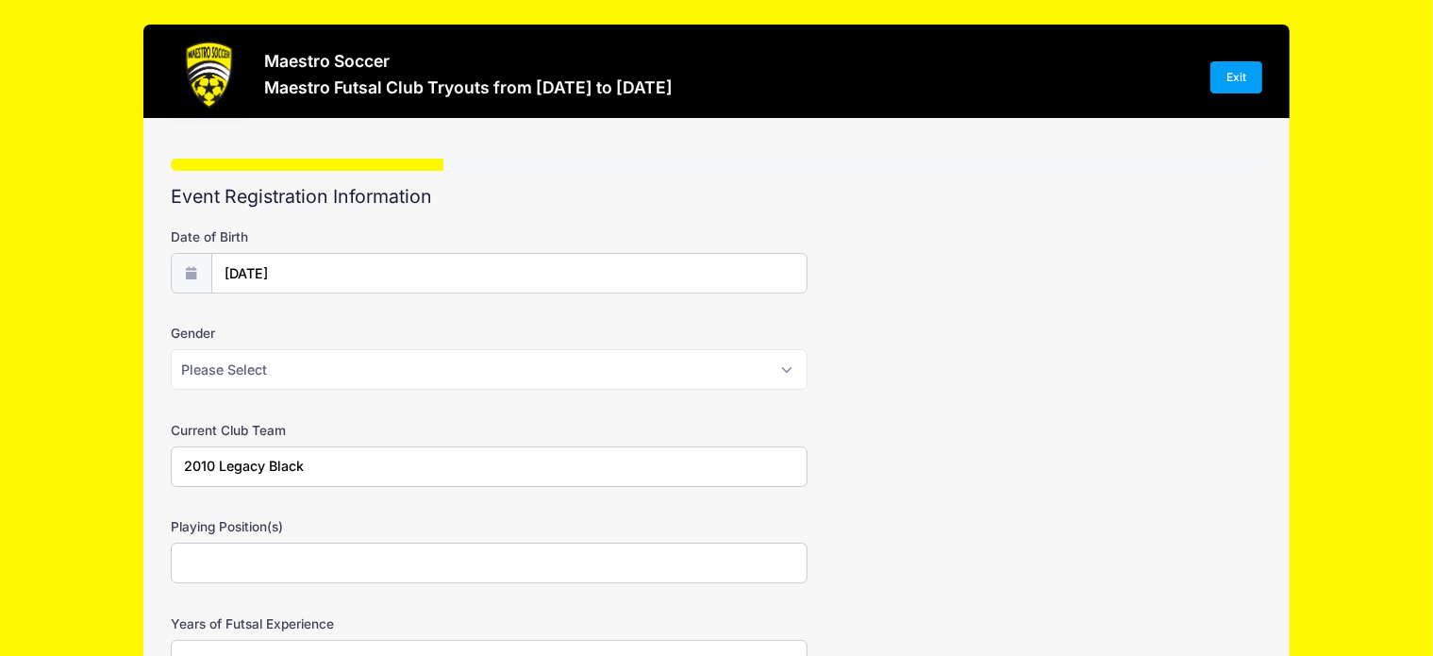
type input "2010 Legacy Black"
click at [371, 573] on input "Playing Position(s)" at bounding box center [489, 563] width 637 height 41
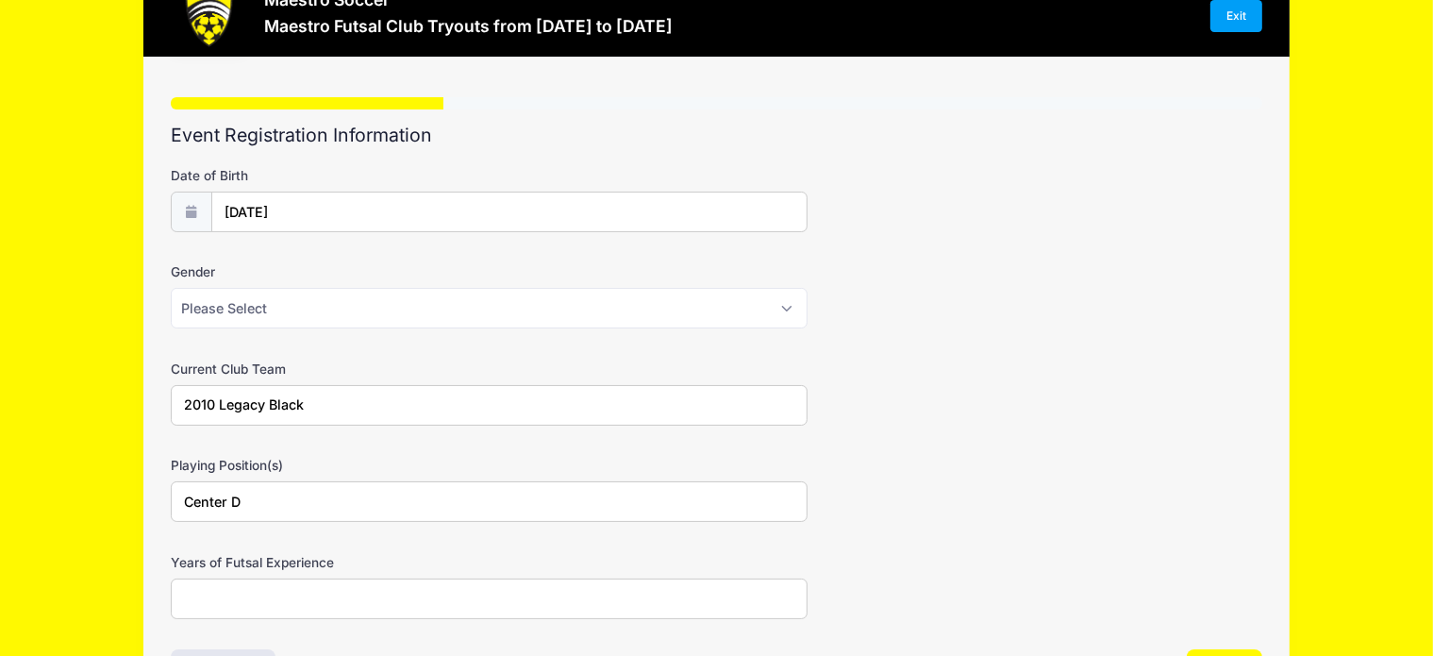
scroll to position [94, 0]
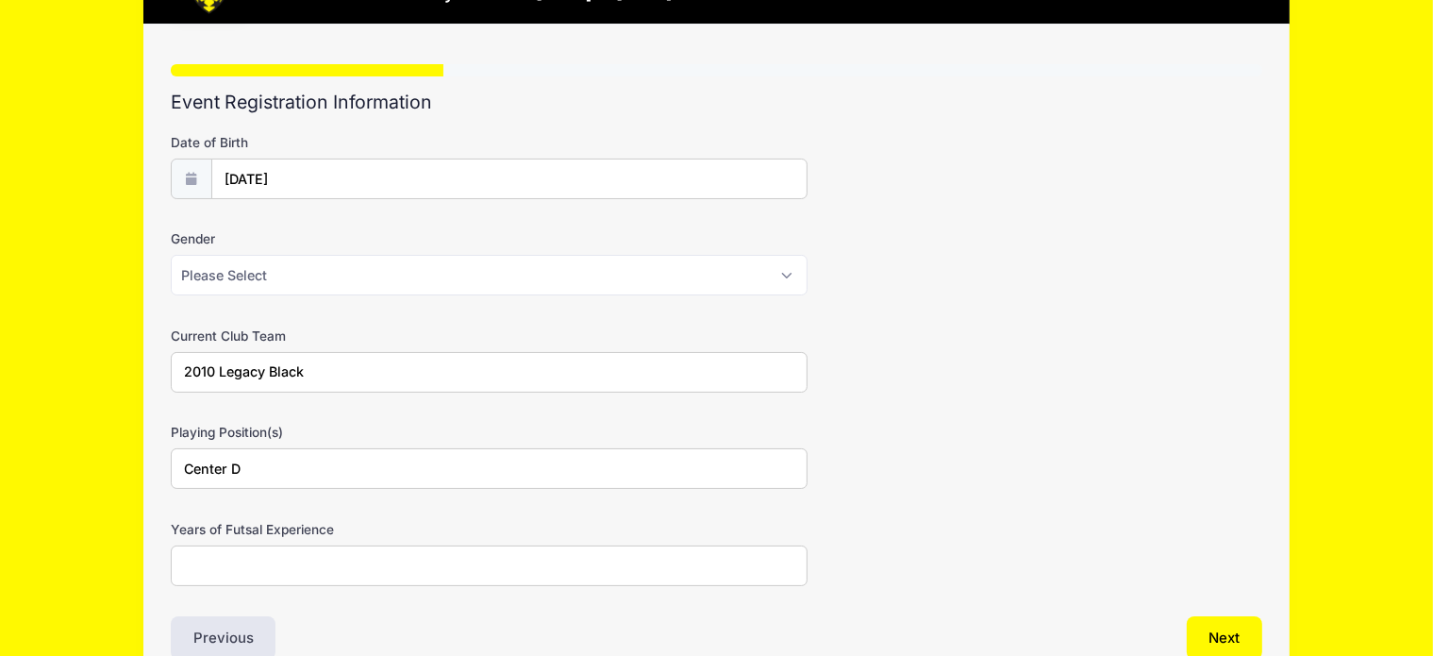
type input "Center D"
click at [714, 562] on input "Years of Futsal Experience" at bounding box center [489, 565] width 637 height 41
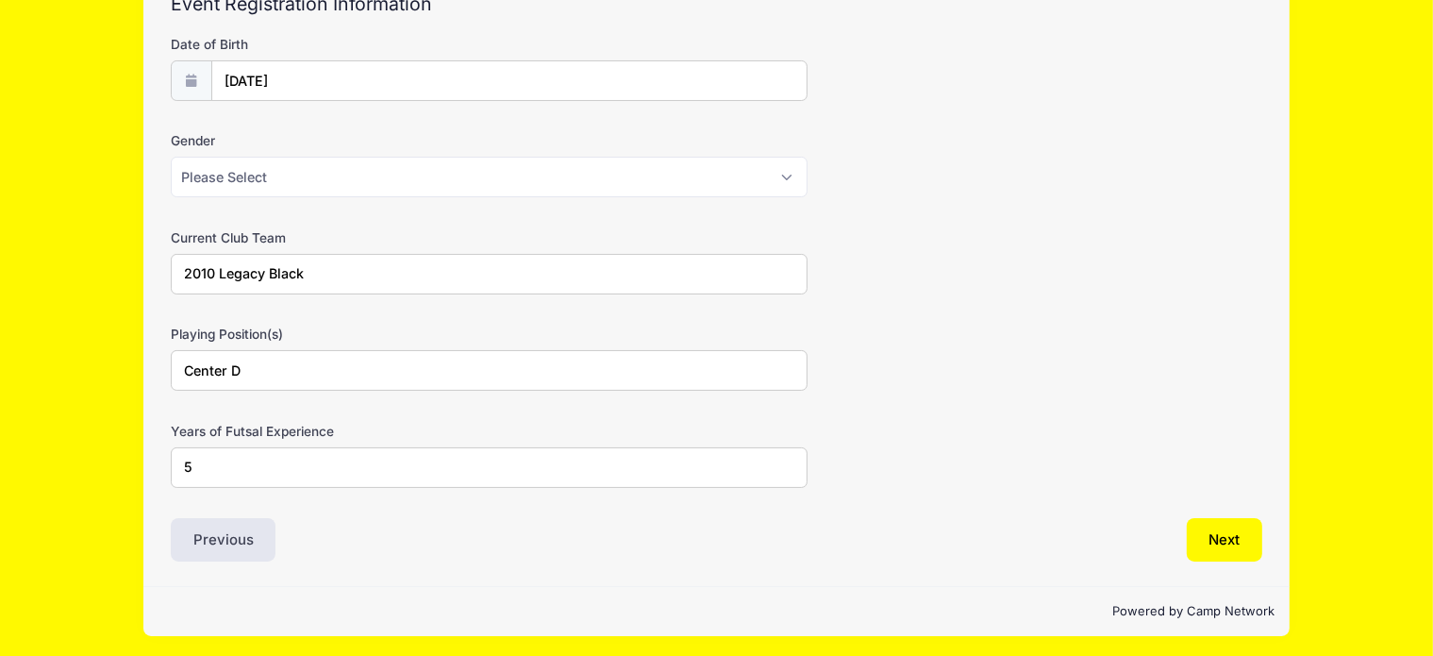
scroll to position [193, 0]
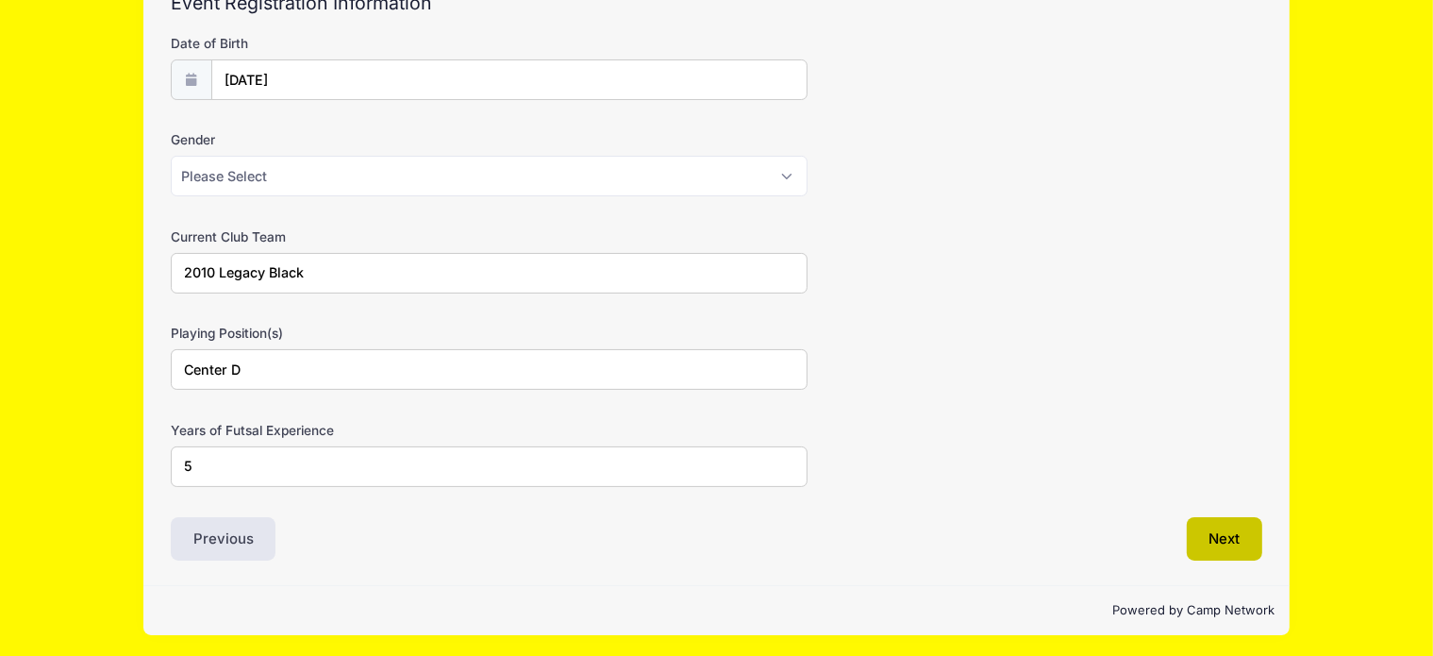
type input "5"
click at [1234, 542] on button "Next" at bounding box center [1225, 538] width 76 height 43
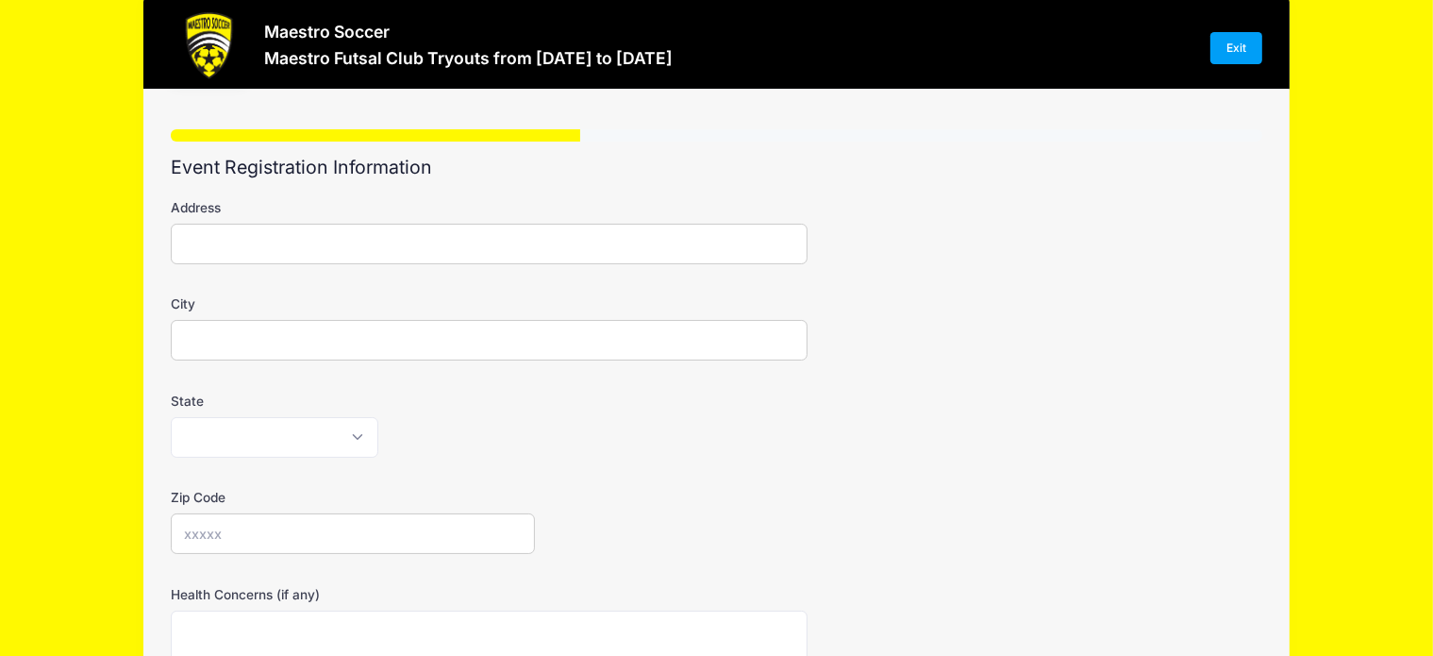
scroll to position [0, 0]
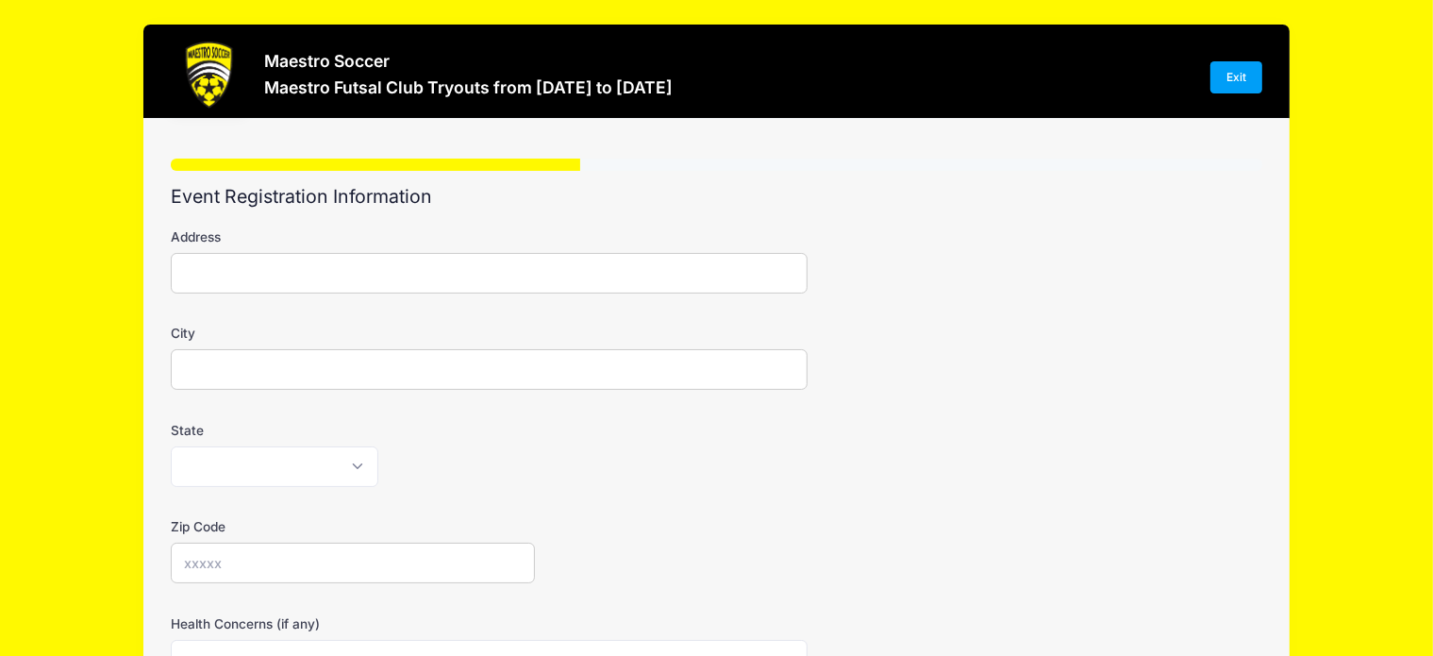
click at [411, 277] on input "Address" at bounding box center [489, 273] width 637 height 41
type input "181 Green Village Road"
type input "Madison"
select select "NJ"
type input "07940"
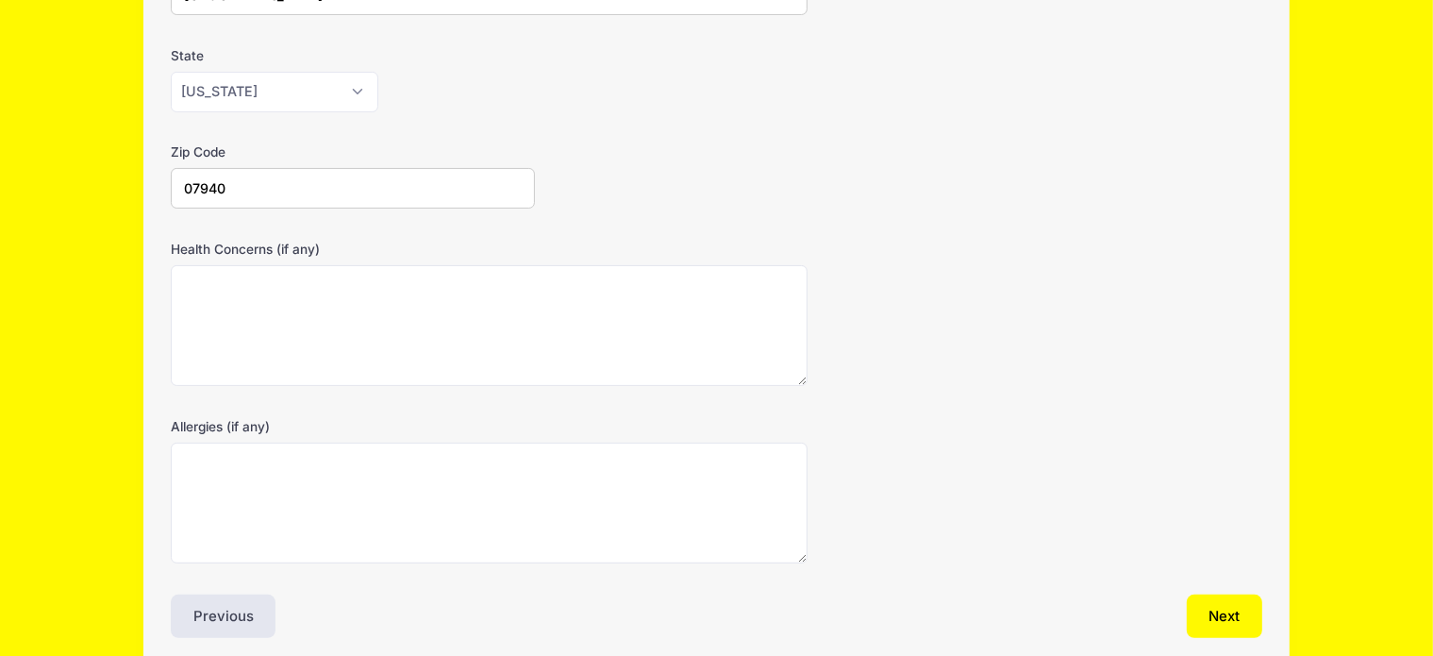
scroll to position [377, 0]
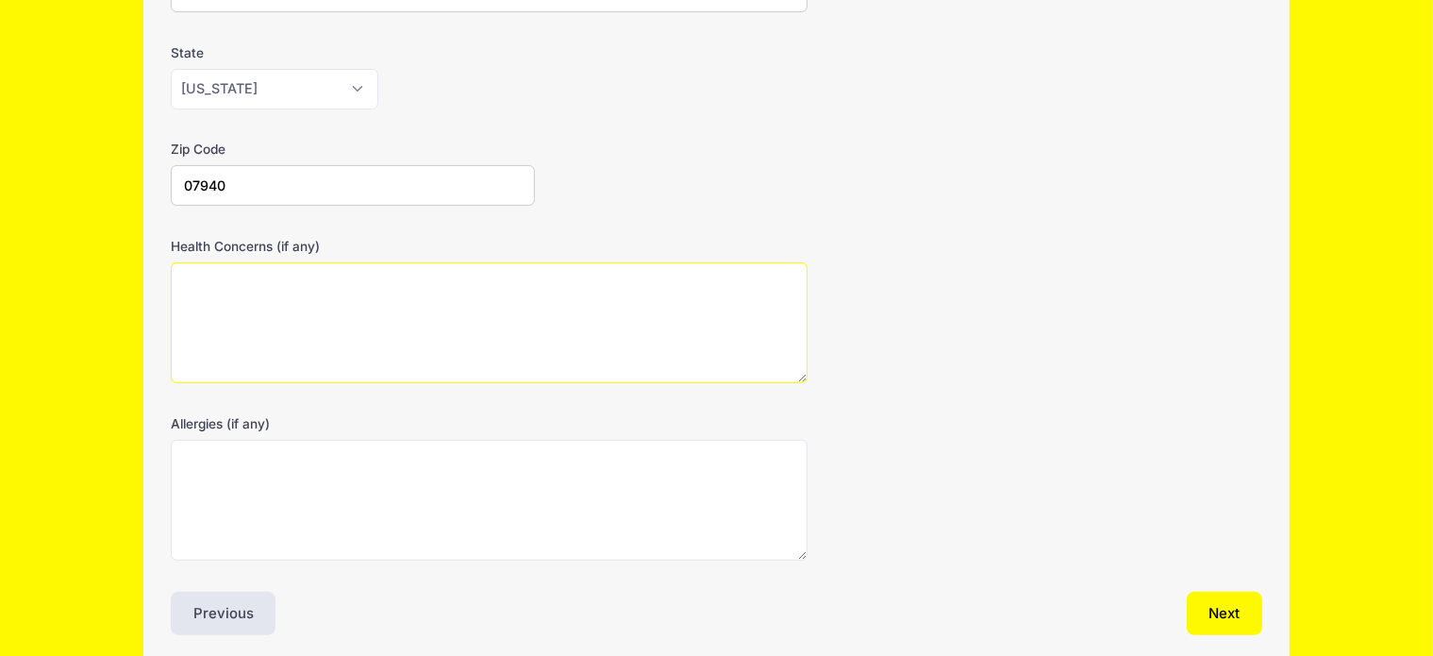
click at [417, 289] on textarea "Health Concerns (if any)" at bounding box center [489, 323] width 637 height 122
type textarea "None"
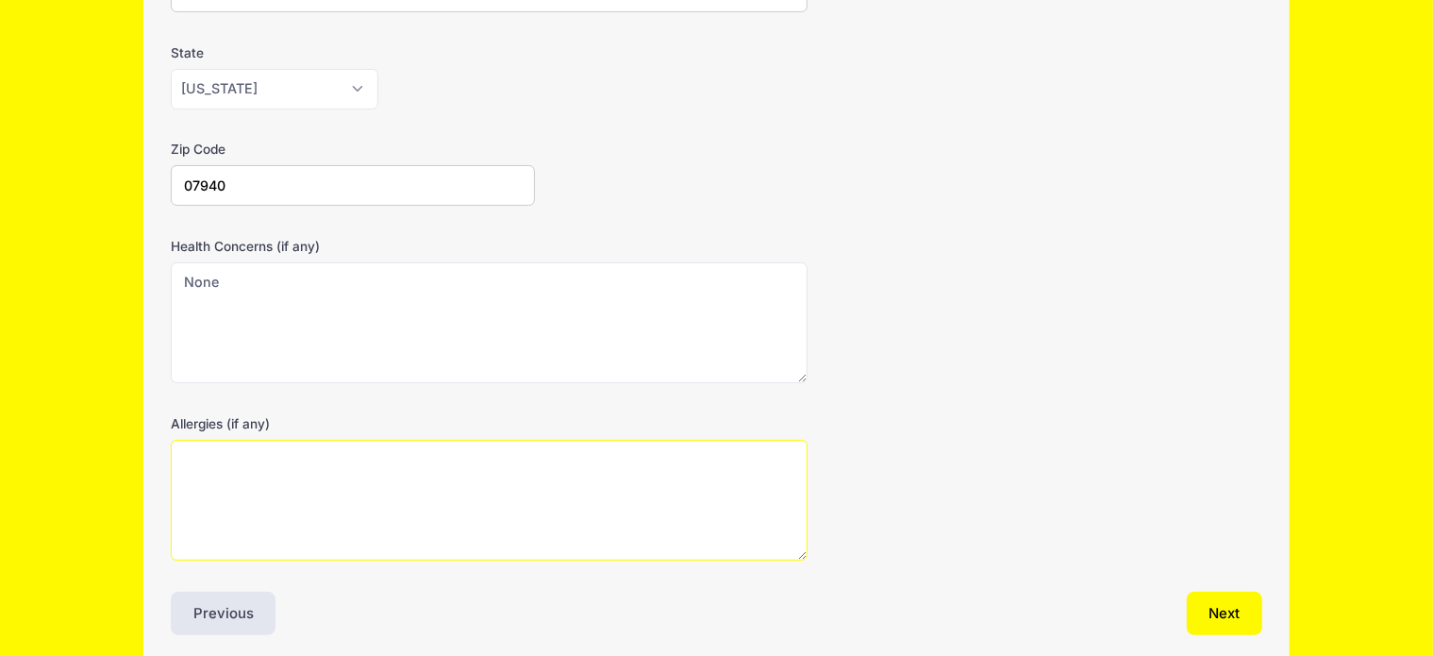
click at [278, 454] on textarea "Allergies (if any)" at bounding box center [489, 501] width 637 height 122
type textarea "None"
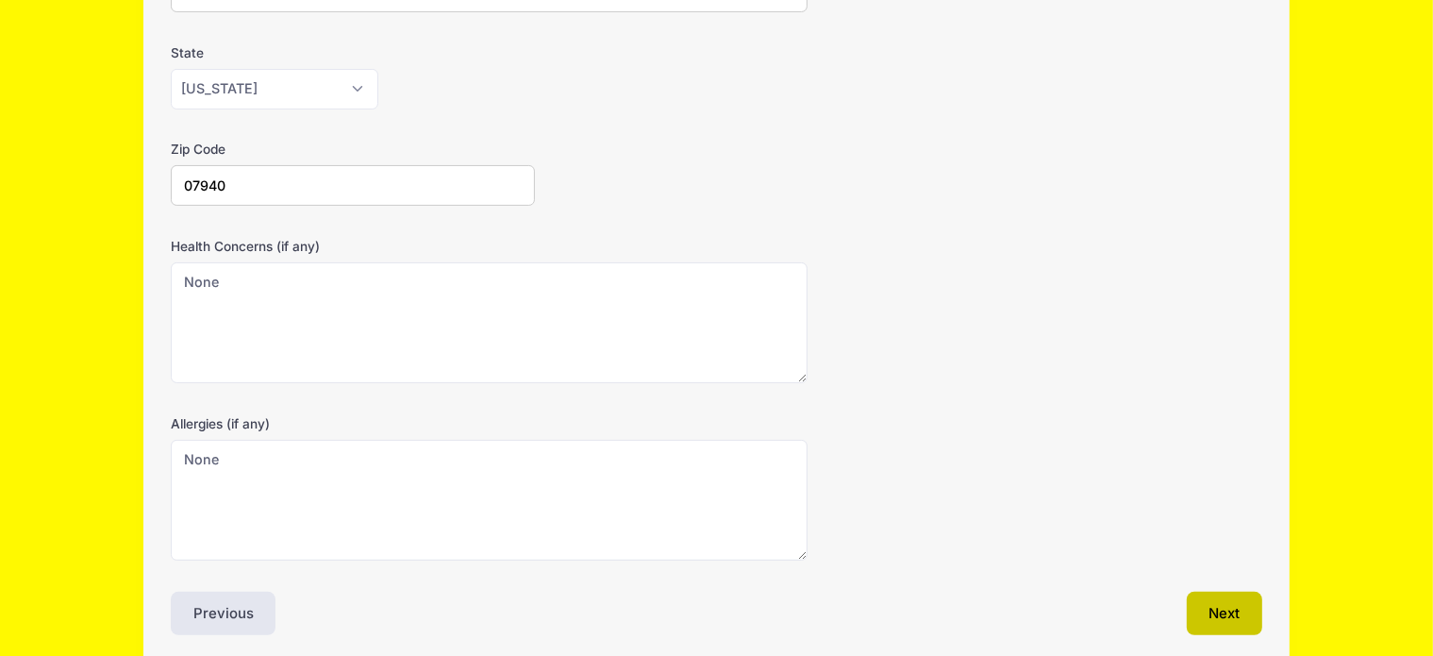
click at [1246, 614] on button "Next" at bounding box center [1225, 613] width 76 height 43
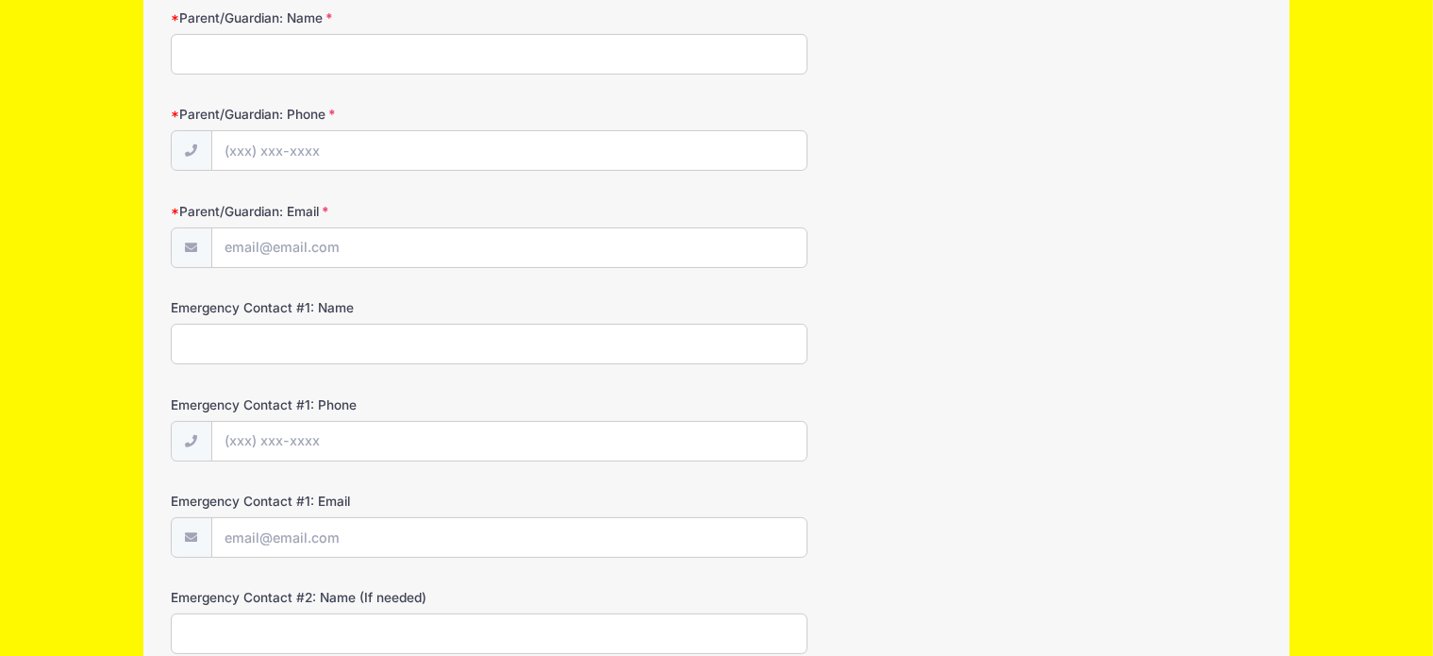
scroll to position [0, 0]
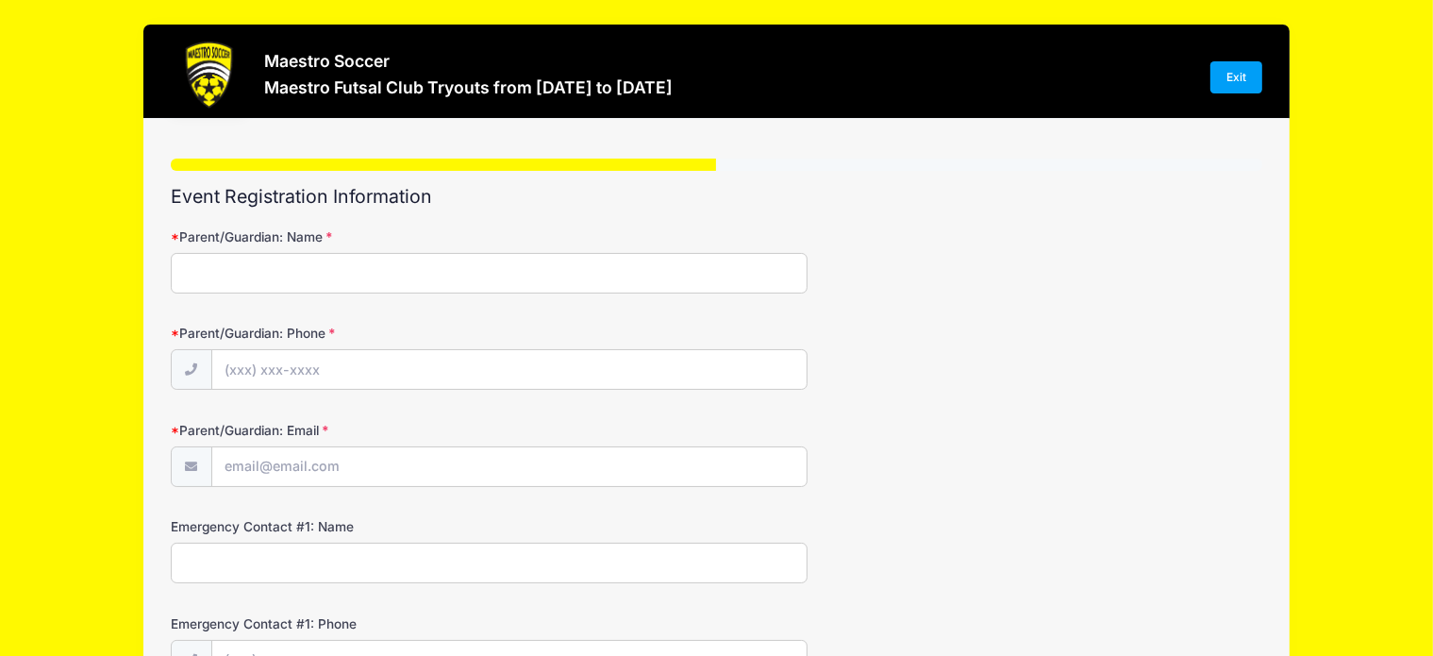
click at [489, 260] on input "Parent/Guardian: Name" at bounding box center [489, 273] width 637 height 41
type input "m"
type input "Mary Storella"
type input "(973) 722-3258"
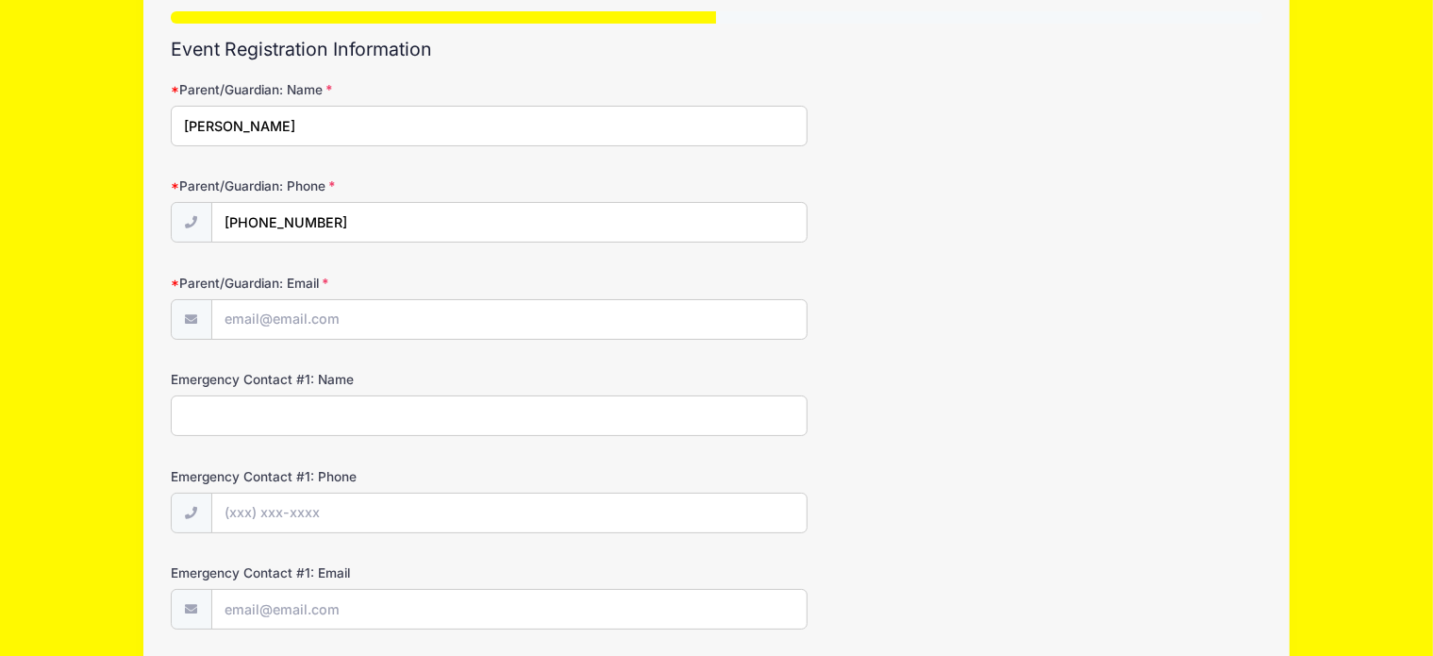
scroll to position [189, 0]
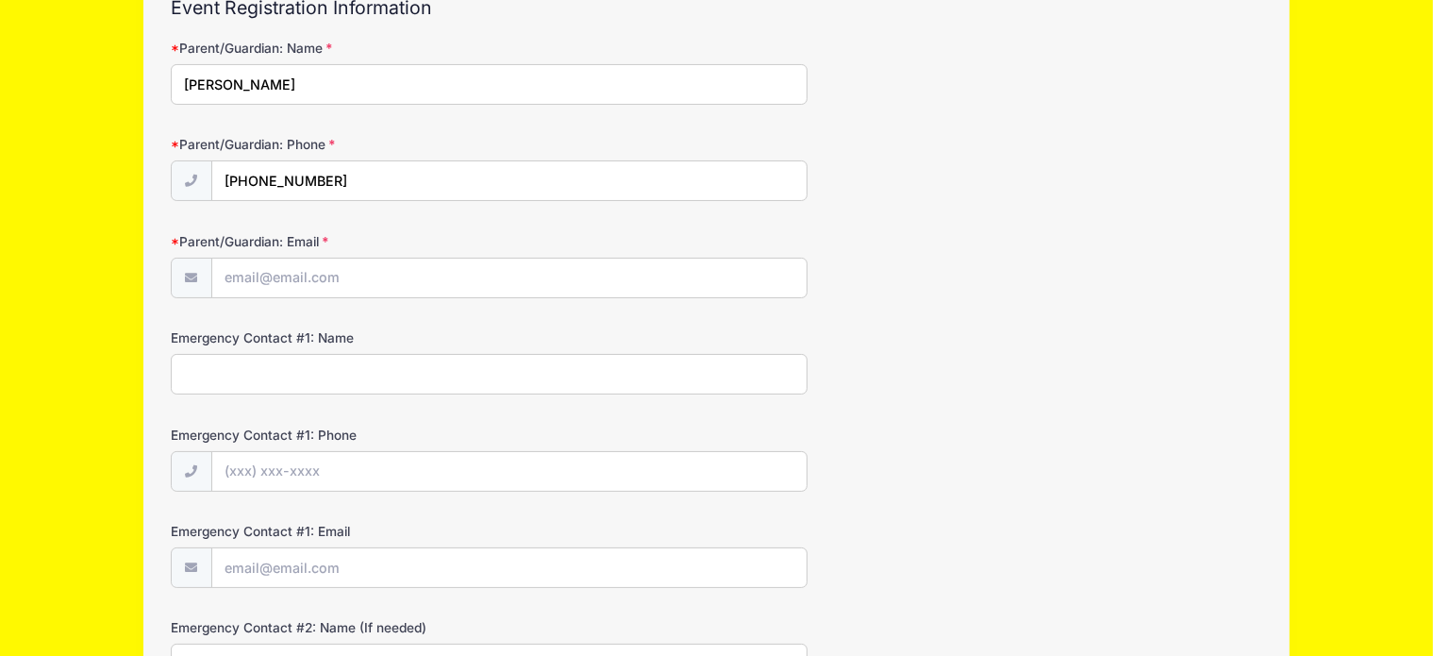
type input "Mary Storella"
click at [434, 273] on input "Parent/Guardian: Email" at bounding box center [509, 279] width 595 height 41
type input "[PERSON_NAME][EMAIL_ADDRESS][PERSON_NAME][DOMAIN_NAME]"
click at [374, 380] on input "Emergency Contact #1: Name" at bounding box center [489, 374] width 637 height 41
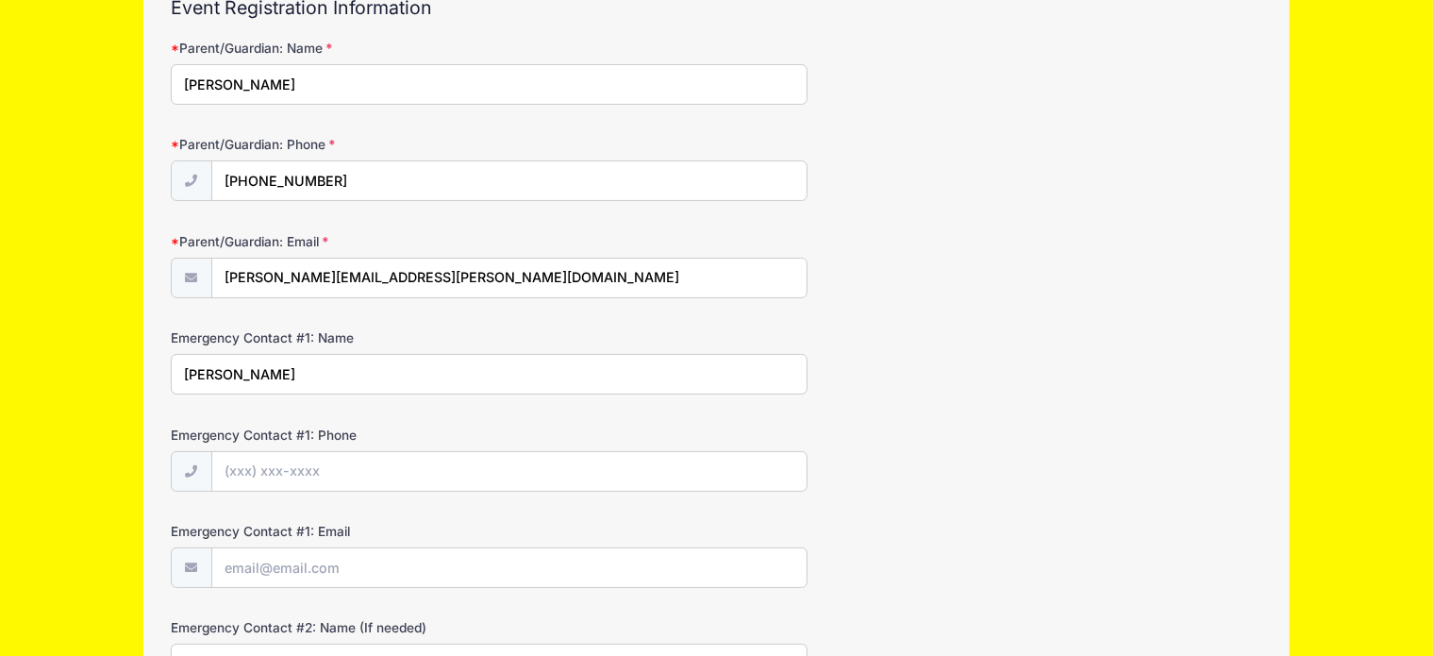
type input "Mary Storella"
click at [367, 451] on div at bounding box center [489, 472] width 637 height 42
type input "(973) 722-3258"
click at [364, 568] on input "Emergency Contact #1: Email" at bounding box center [509, 568] width 595 height 41
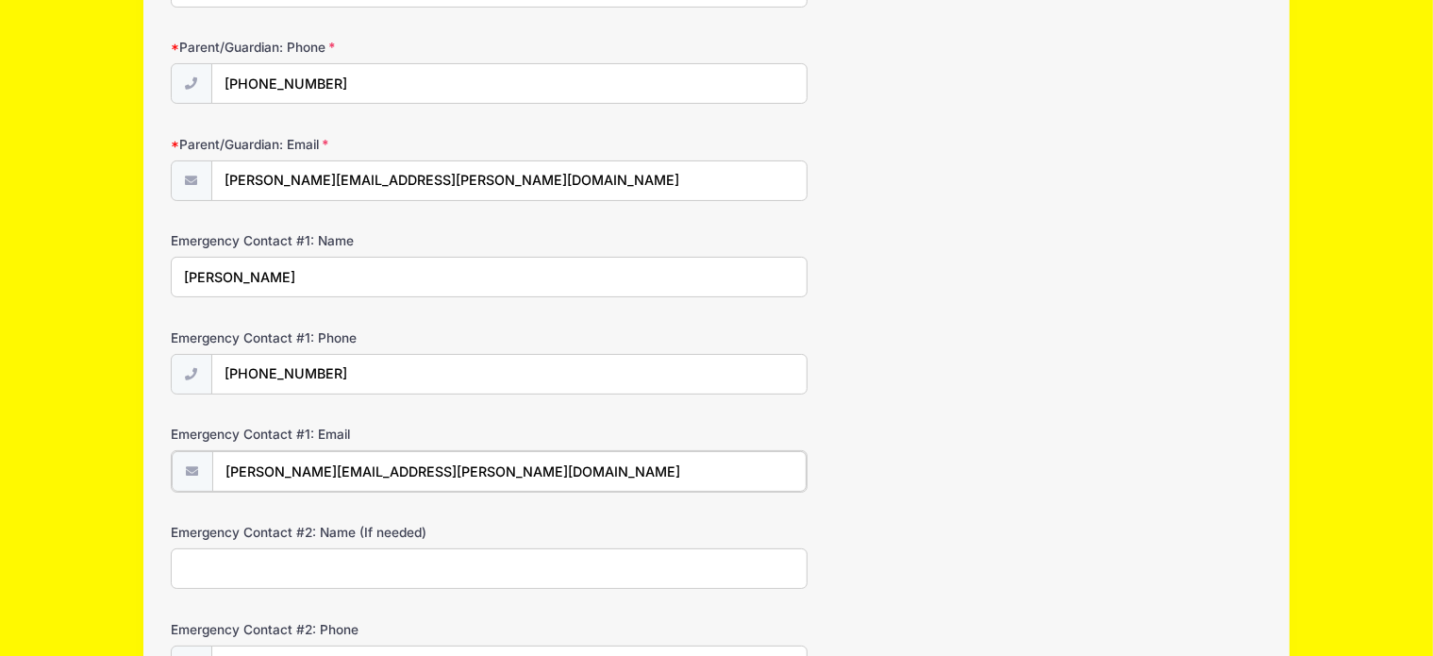
scroll to position [377, 0]
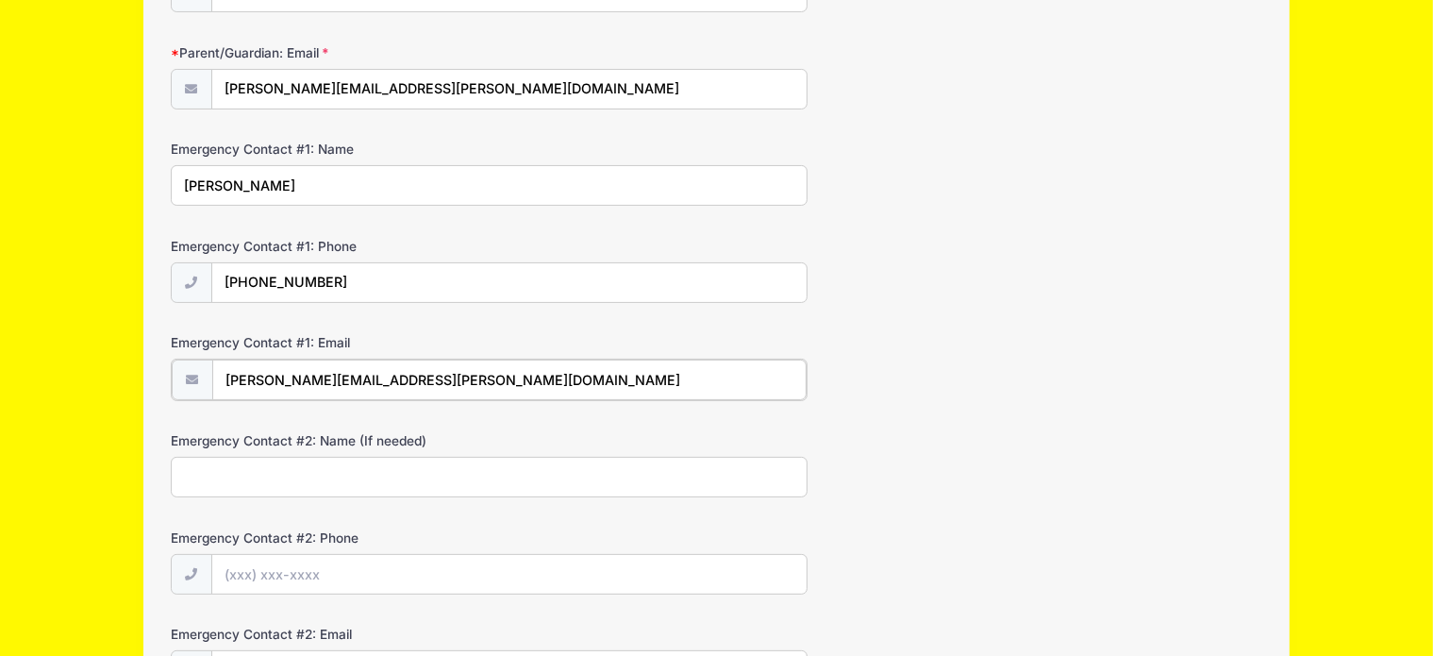
type input "[PERSON_NAME][EMAIL_ADDRESS][PERSON_NAME][DOMAIN_NAME]"
click at [325, 456] on input "Emergency Contact #2: Name (If needed)" at bounding box center [489, 475] width 637 height 41
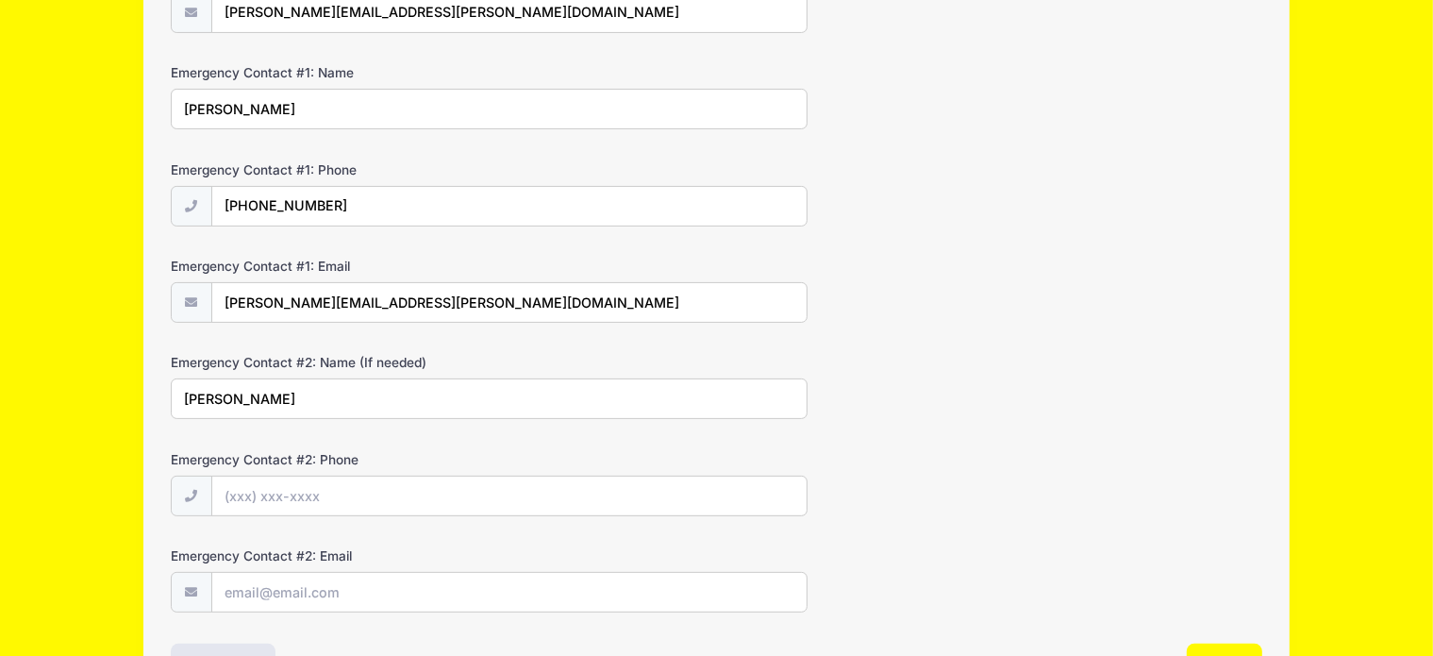
scroll to position [566, 0]
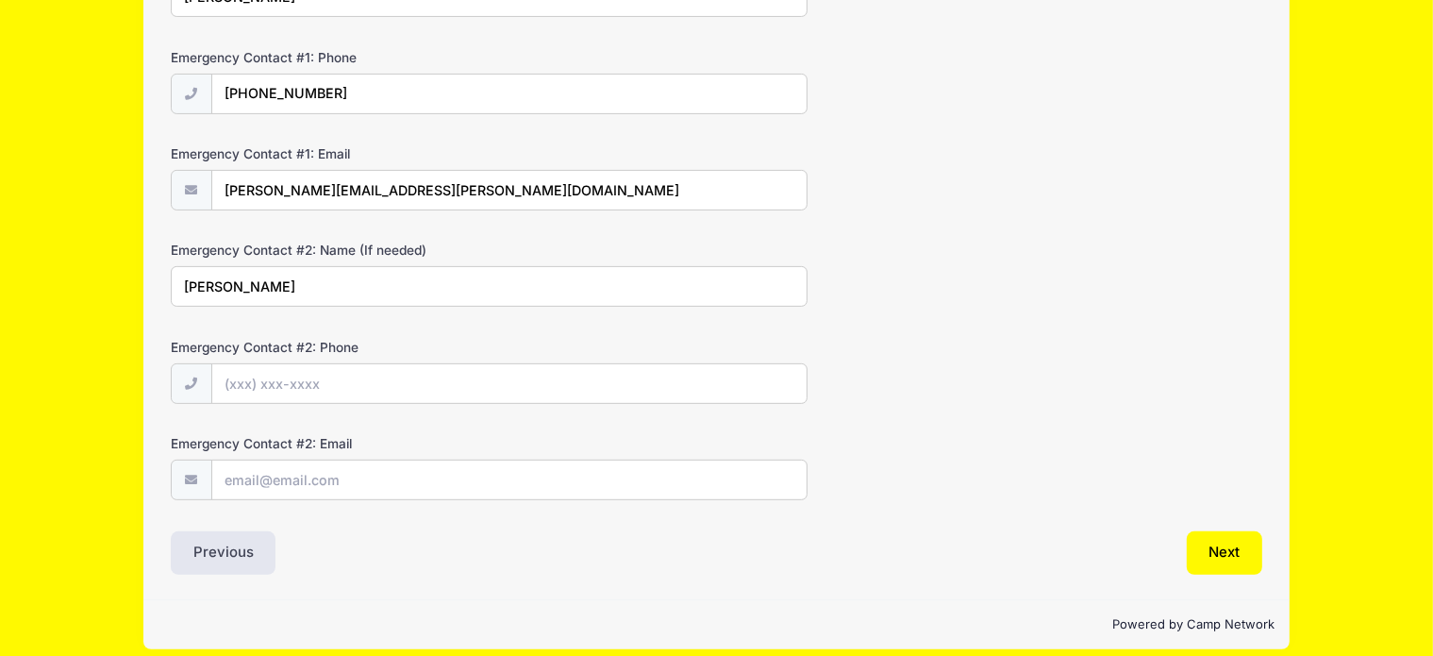
type input "Gregg Everett"
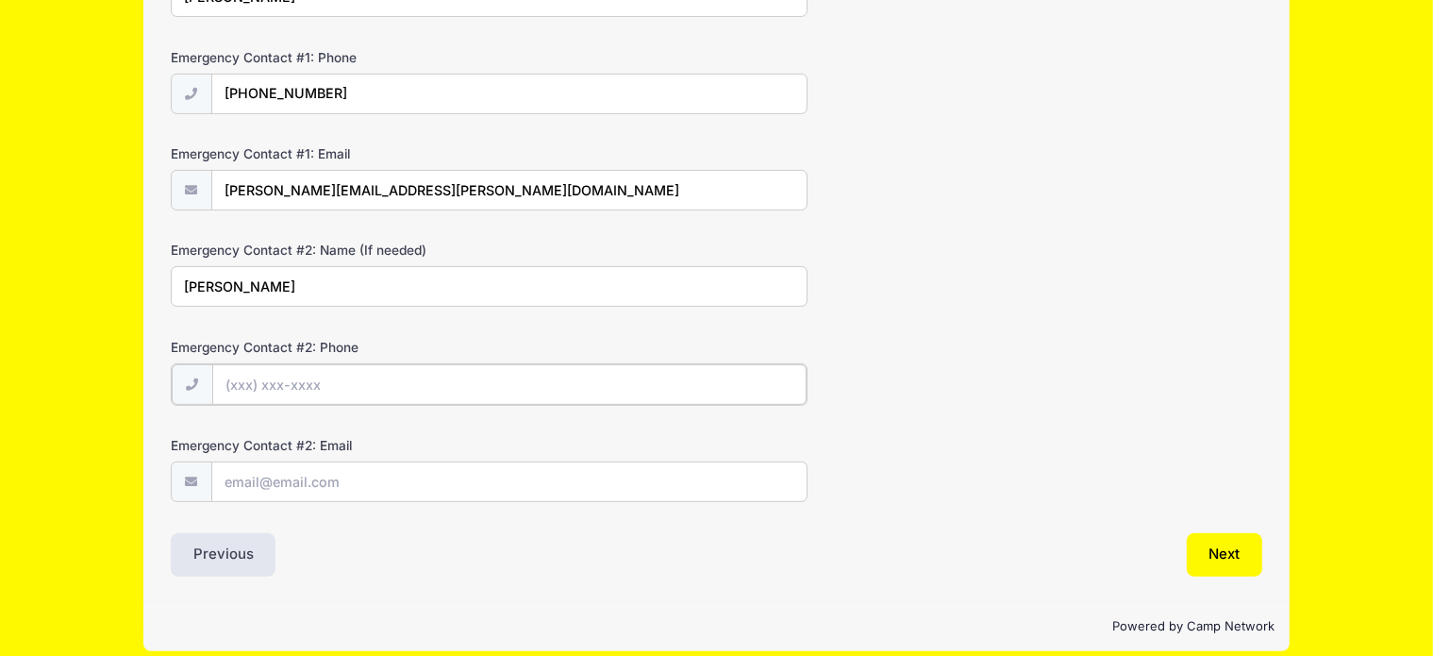
click at [366, 369] on input "Emergency Contact #2: Phone" at bounding box center [509, 384] width 595 height 41
type input "(862) 222-4112"
click at [377, 485] on input "Emergency Contact #2: Email" at bounding box center [509, 481] width 595 height 41
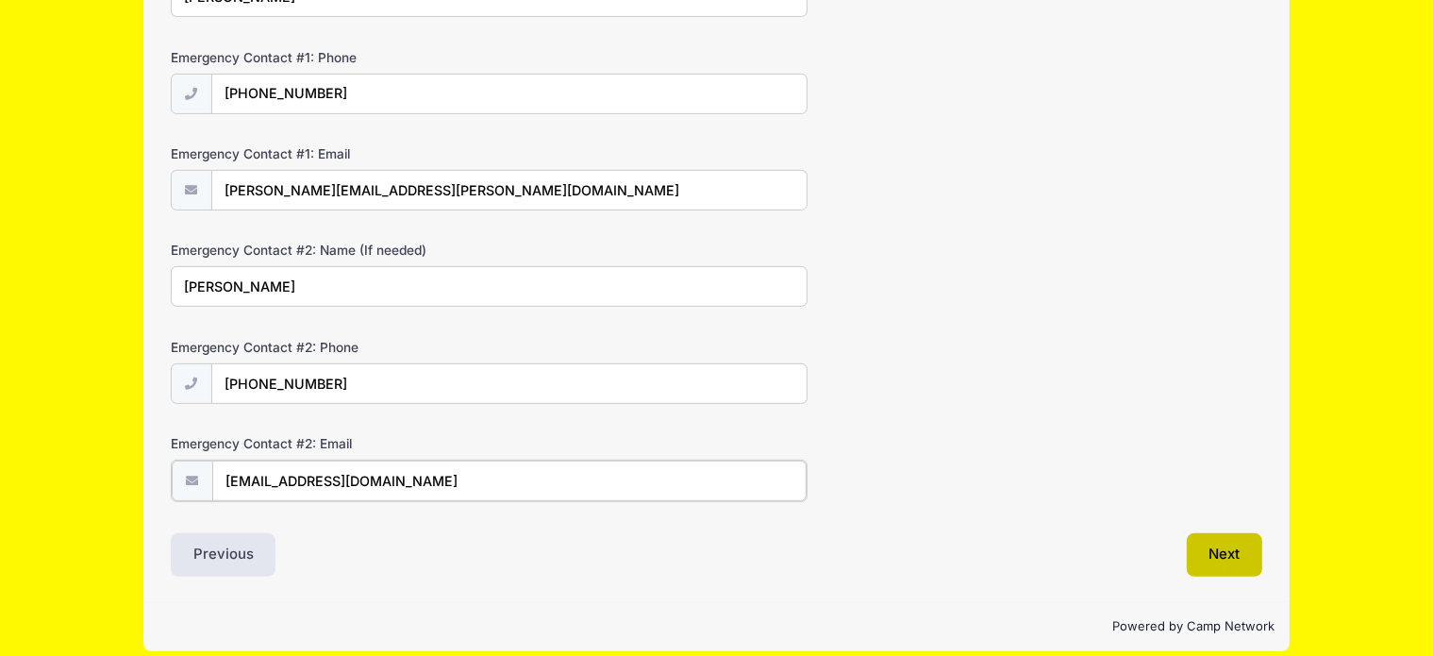
type input "gteverett@gmail.com"
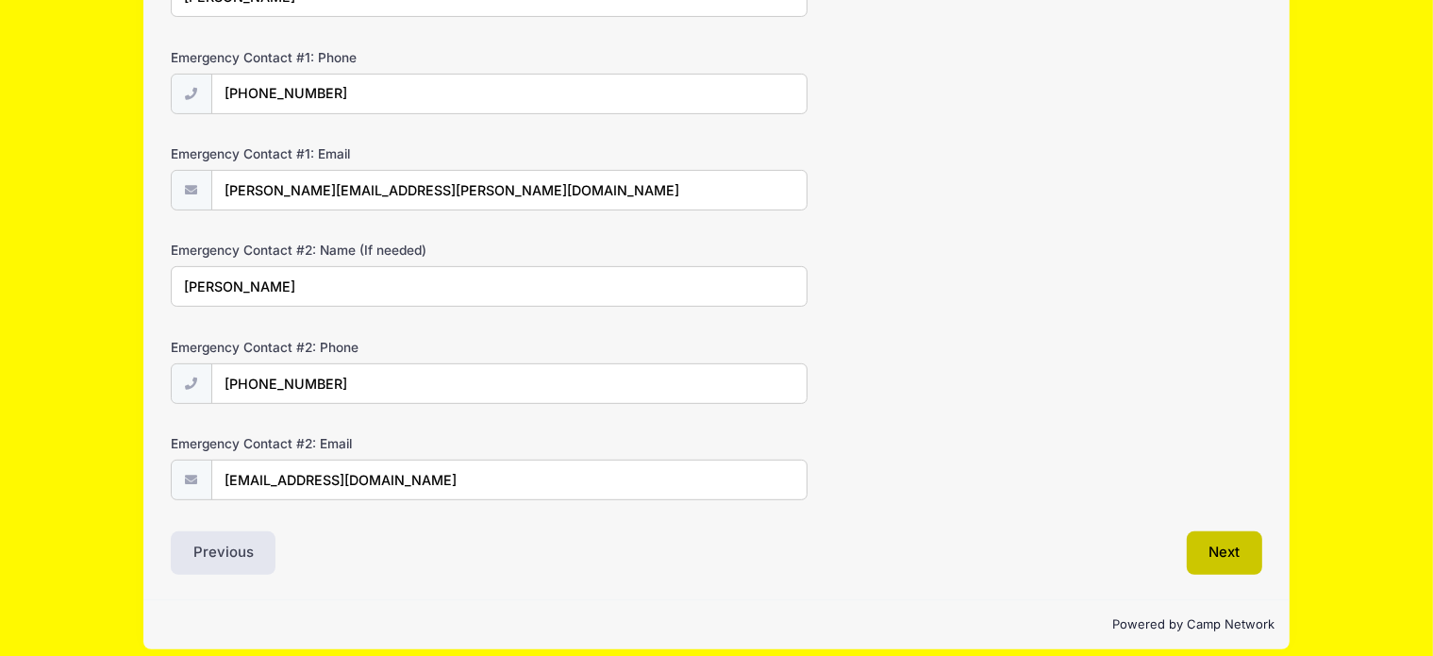
click at [1232, 548] on button "Next" at bounding box center [1225, 552] width 76 height 43
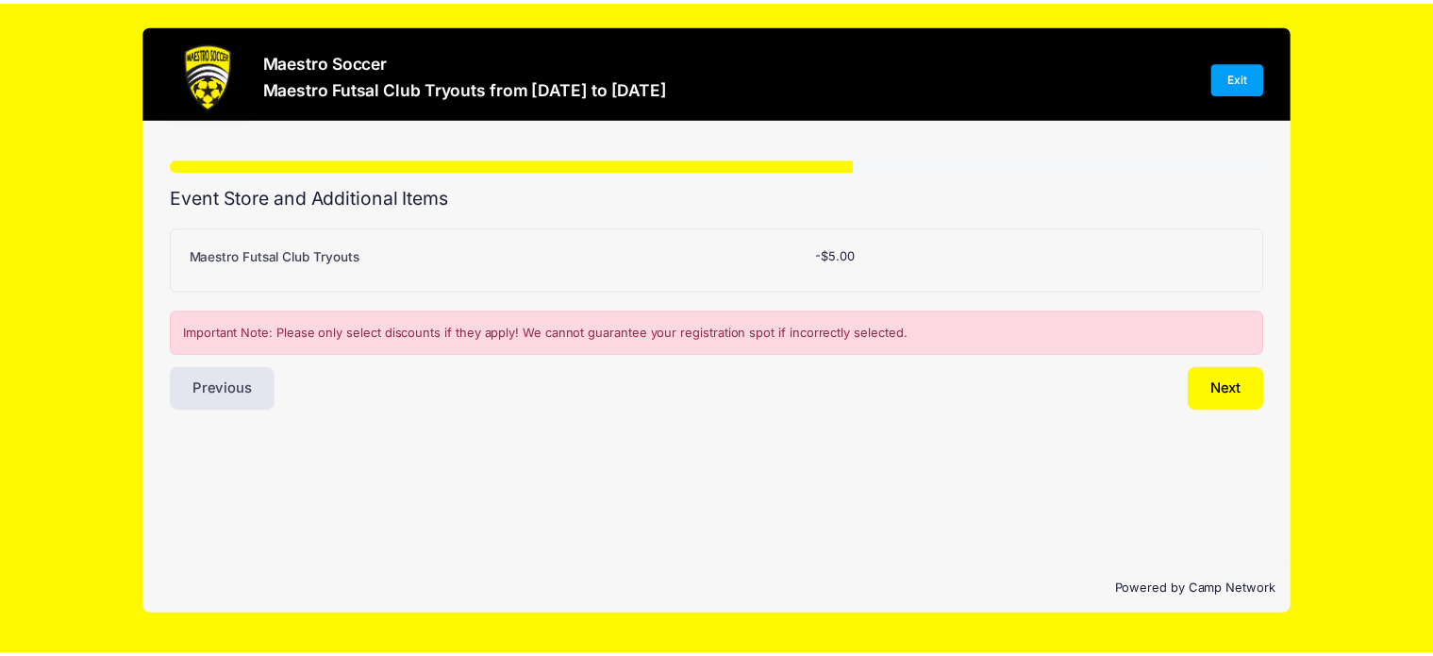
scroll to position [0, 0]
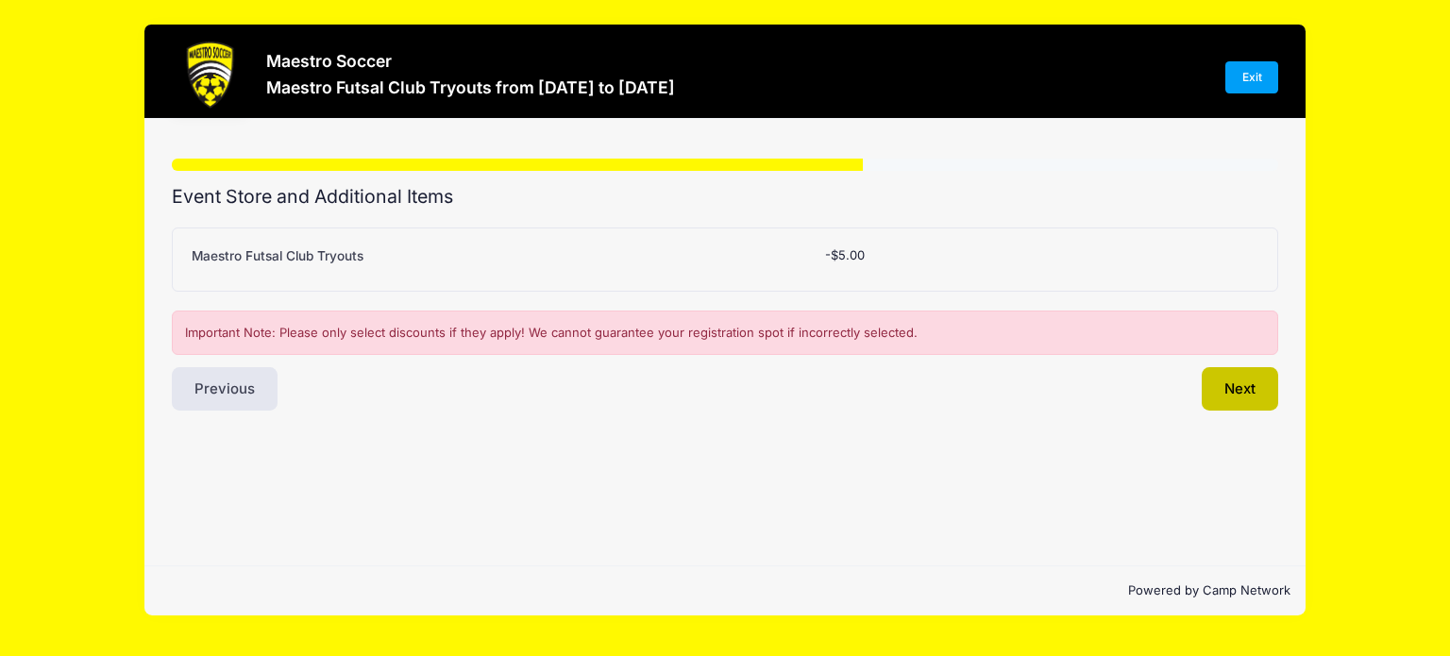
click at [1239, 385] on button "Next" at bounding box center [1239, 388] width 76 height 43
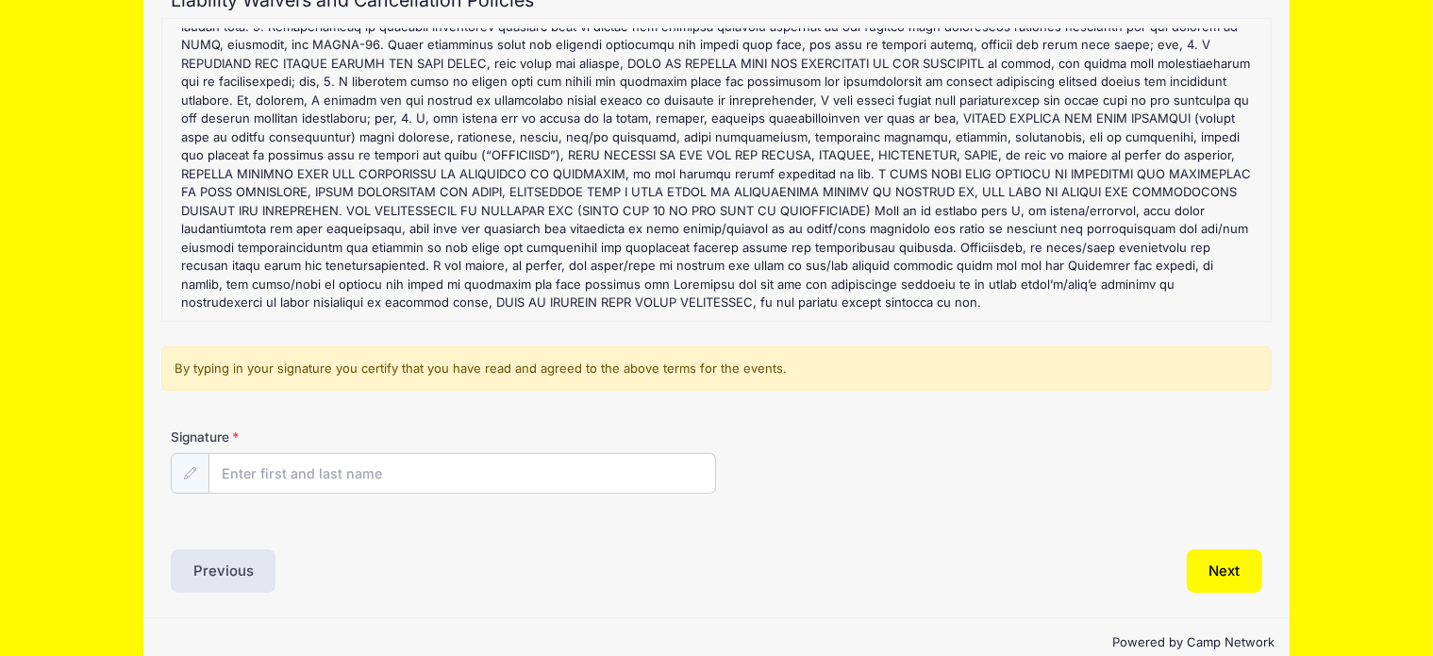
scroll to position [229, 0]
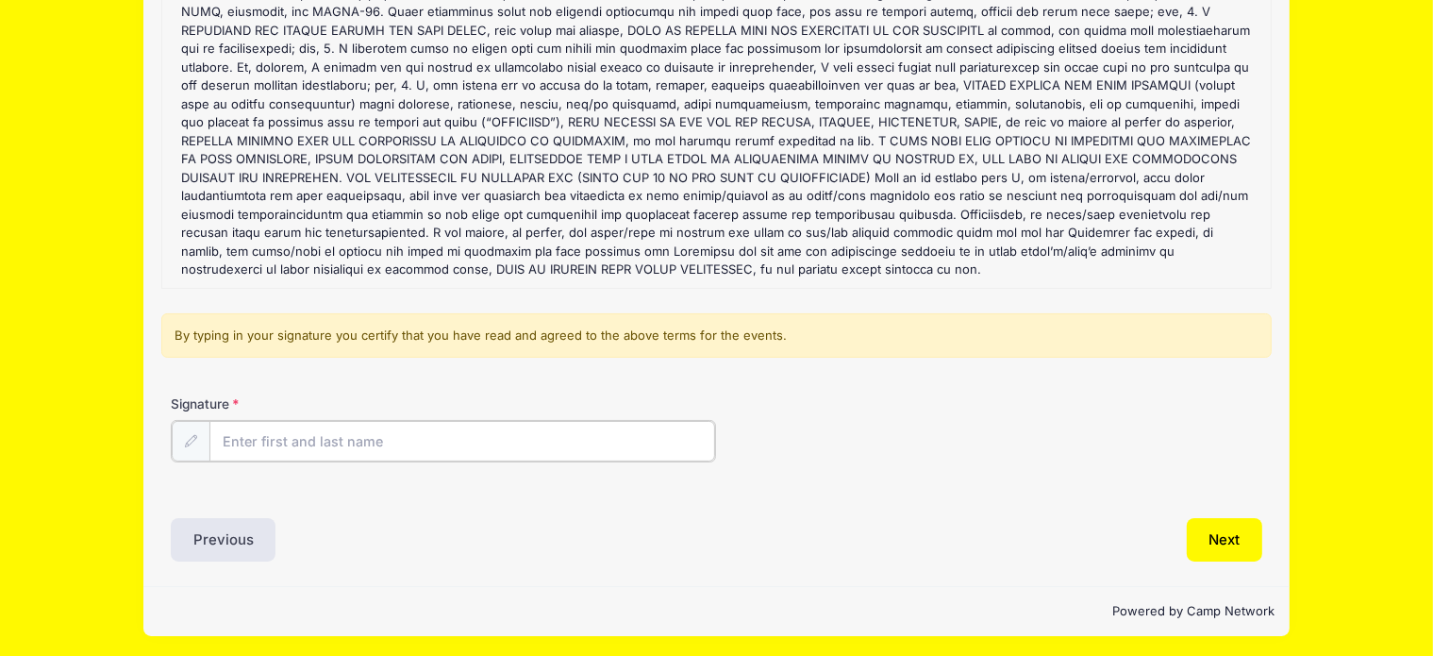
click at [323, 433] on input "Signature" at bounding box center [463, 441] width 507 height 41
type input "m"
type input "Mary Storella"
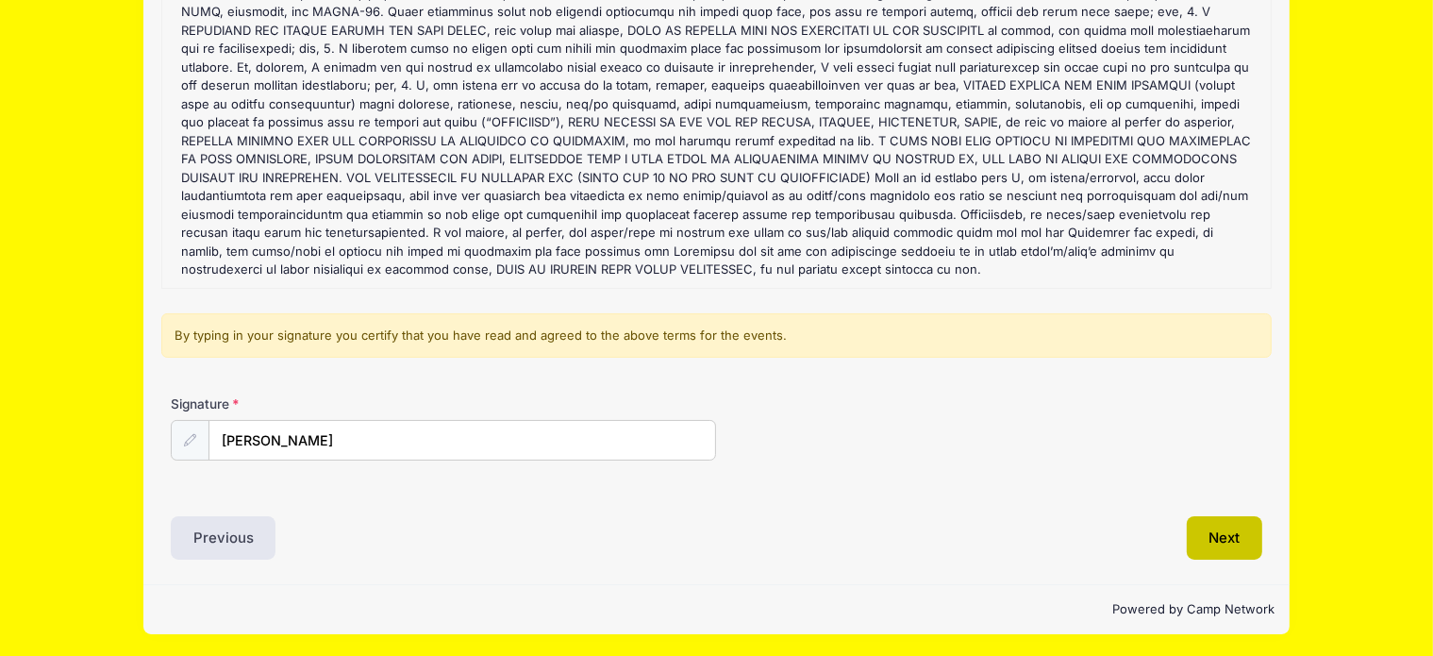
click at [1237, 538] on button "Next" at bounding box center [1225, 537] width 76 height 43
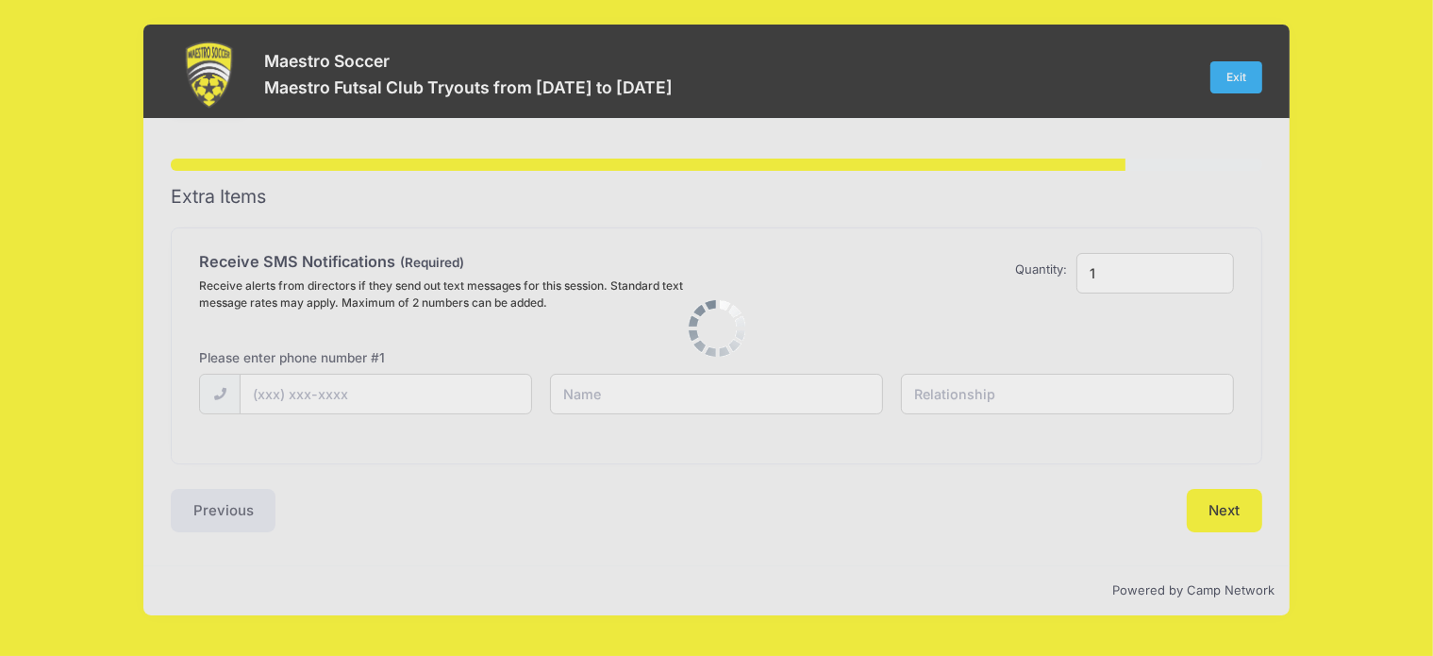
scroll to position [0, 0]
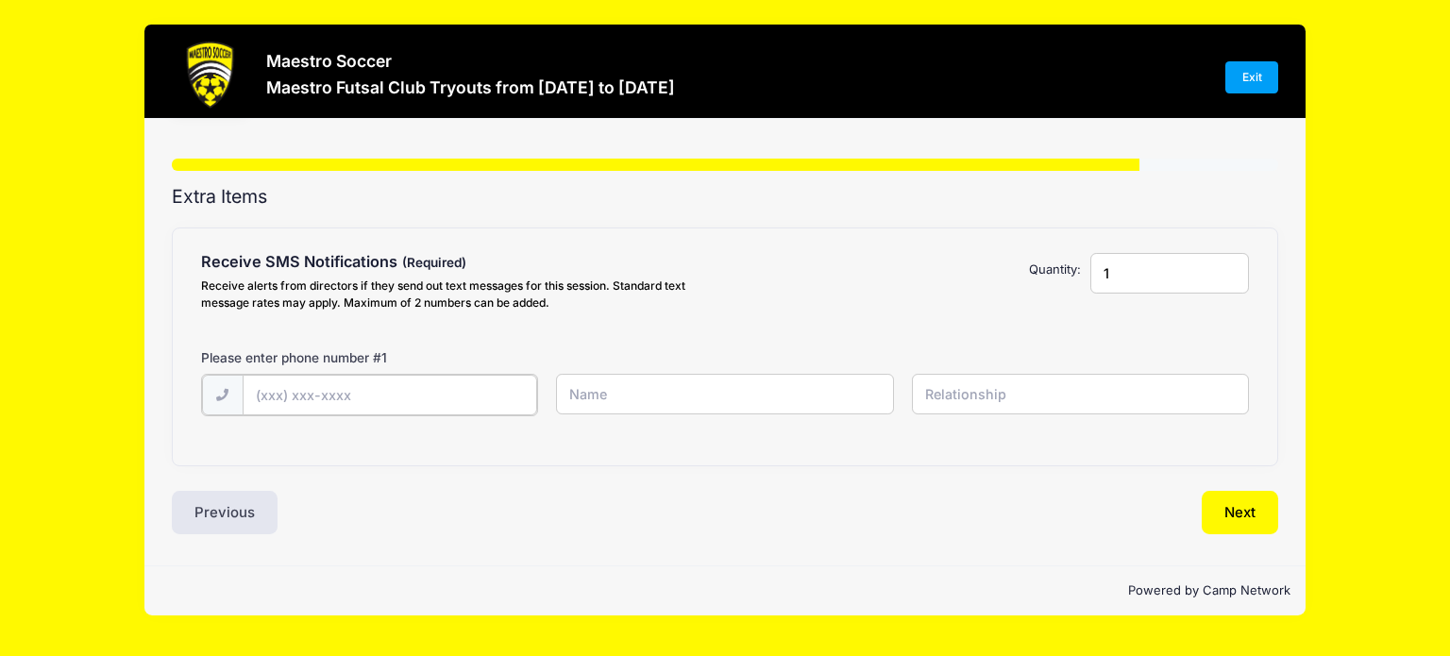
click at [377, 392] on input "text" at bounding box center [390, 395] width 294 height 41
type input "(973) 722-3258"
type input "Mary Storella"
click at [1020, 398] on input "text" at bounding box center [1080, 394] width 337 height 41
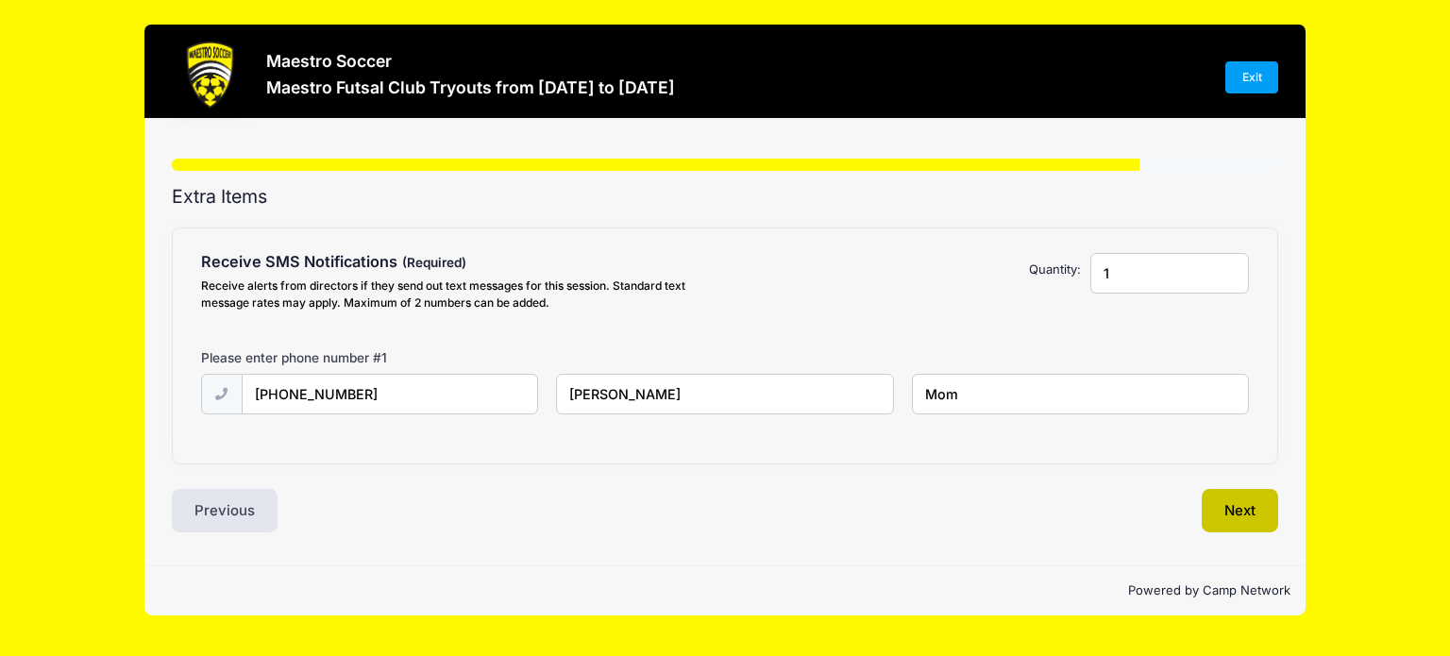
type input "Mom"
click at [1252, 501] on button "Next" at bounding box center [1239, 510] width 76 height 43
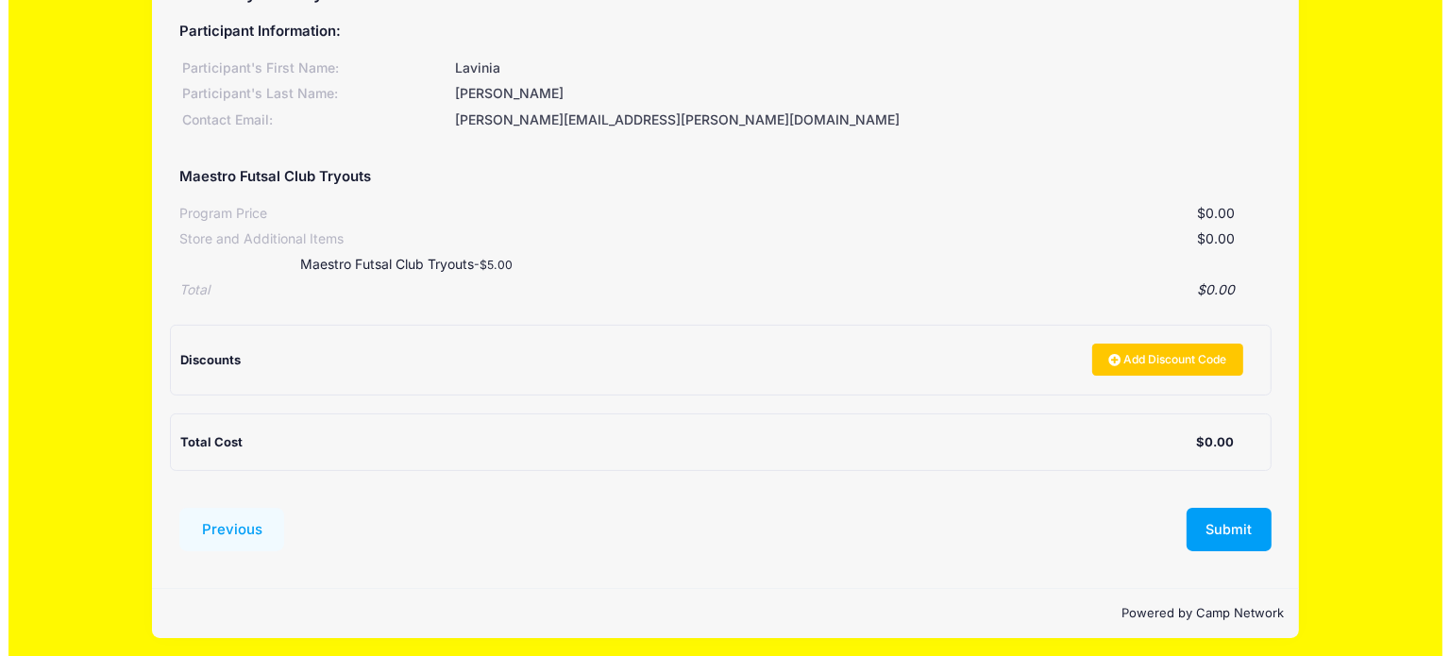
scroll to position [208, 0]
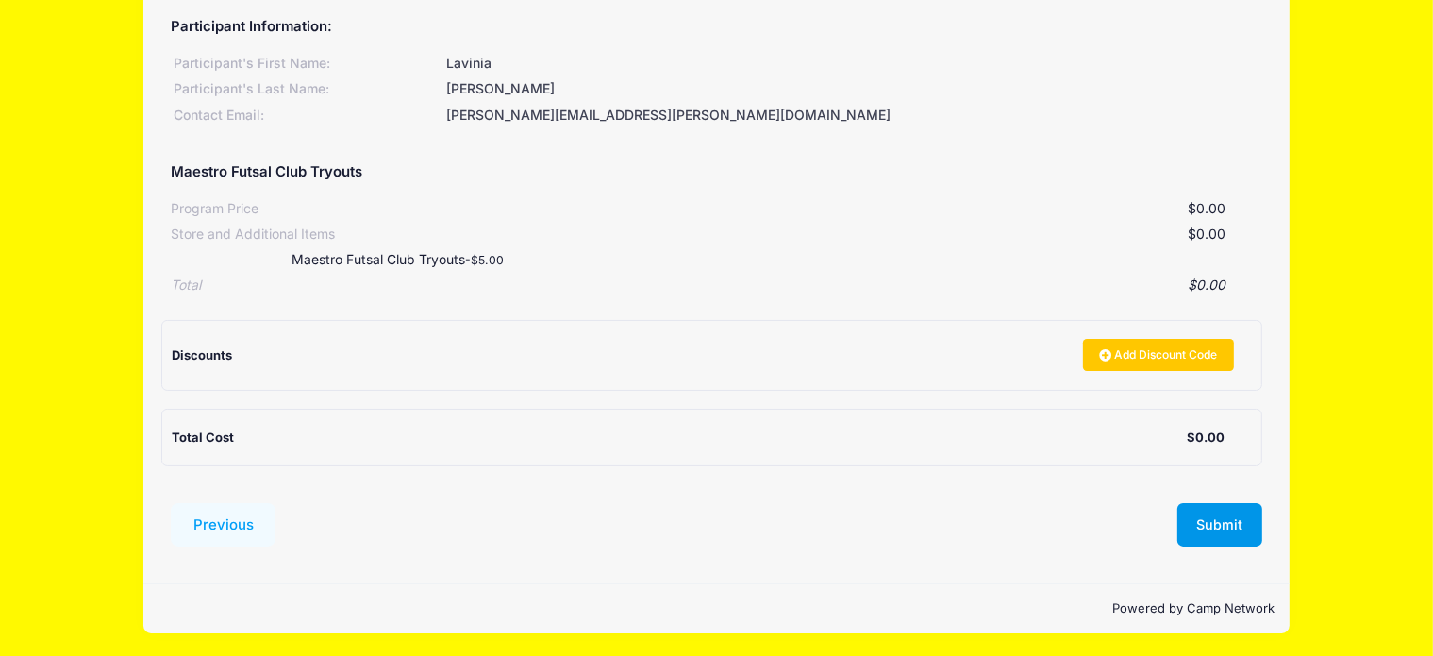
click at [1199, 510] on button "Submit" at bounding box center [1220, 524] width 85 height 43
